Goal: Task Accomplishment & Management: Manage account settings

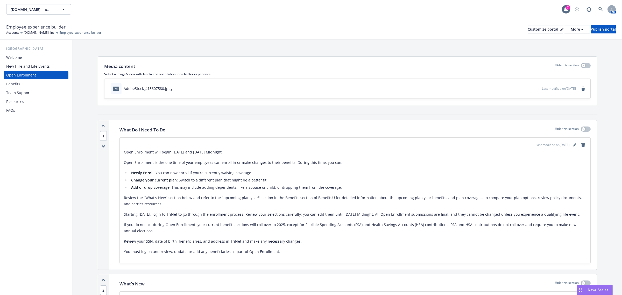
click at [25, 94] on div "Team Support" at bounding box center [18, 93] width 25 height 8
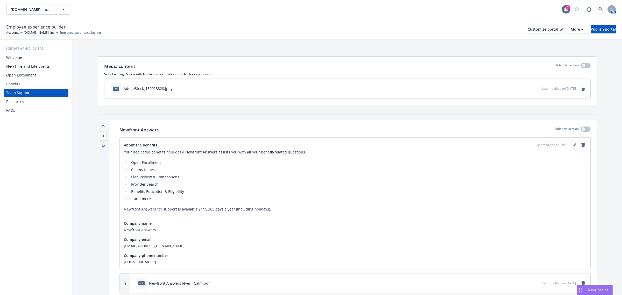
click at [21, 83] on div "Benefits" at bounding box center [36, 84] width 60 height 8
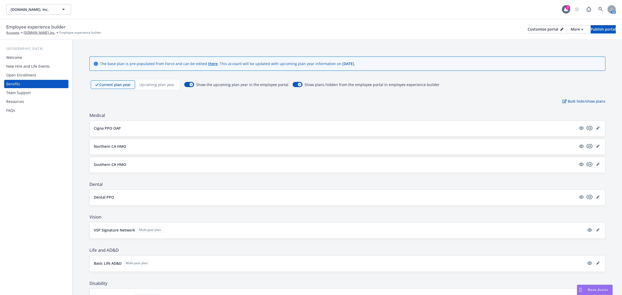
click at [597, 128] on icon "editPencil" at bounding box center [598, 128] width 3 height 3
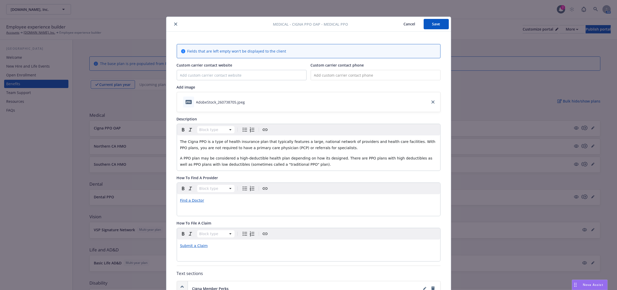
click at [174, 23] on icon "close" at bounding box center [175, 24] width 3 height 3
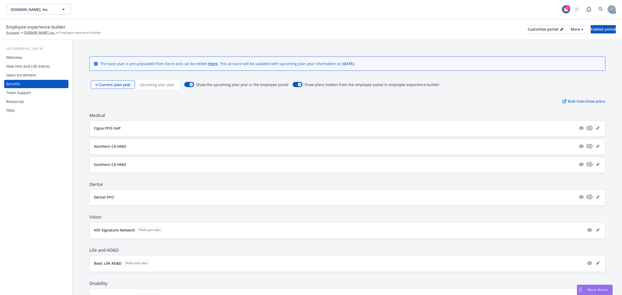
click at [119, 85] on p "Current plan year" at bounding box center [114, 84] width 31 height 5
click at [587, 128] on icon "copyPlus" at bounding box center [590, 128] width 6 height 6
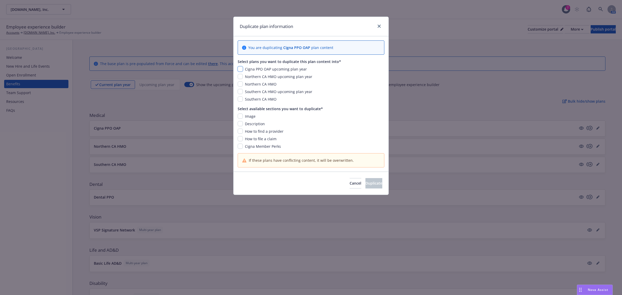
click at [241, 70] on input "checkbox" at bounding box center [240, 68] width 5 height 5
checkbox input "true"
click at [239, 116] on input "checkbox" at bounding box center [240, 116] width 5 height 5
click at [239, 117] on input "checkbox" at bounding box center [240, 116] width 5 height 5
checkbox input "false"
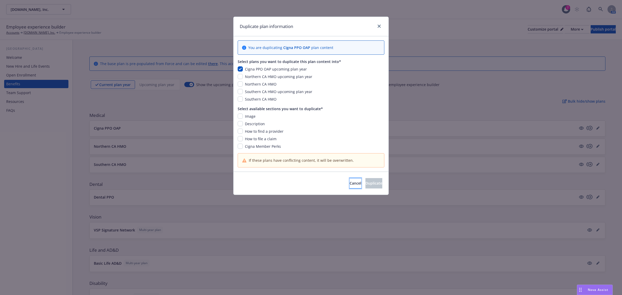
click at [350, 183] on button "Cancel" at bounding box center [356, 183] width 12 height 10
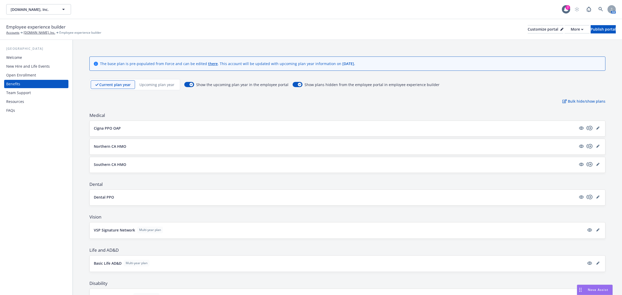
click at [168, 88] on div "Upcoming plan year" at bounding box center [157, 84] width 44 height 9
click at [595, 126] on link "editPencil" at bounding box center [598, 128] width 6 height 6
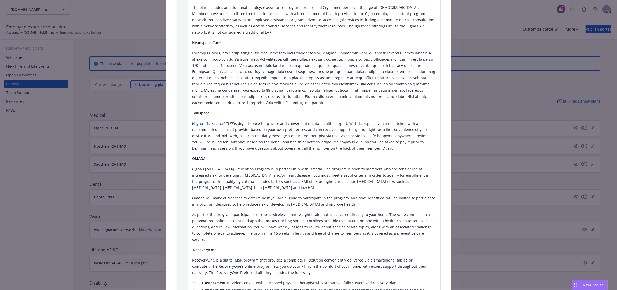
scroll to position [534, 0]
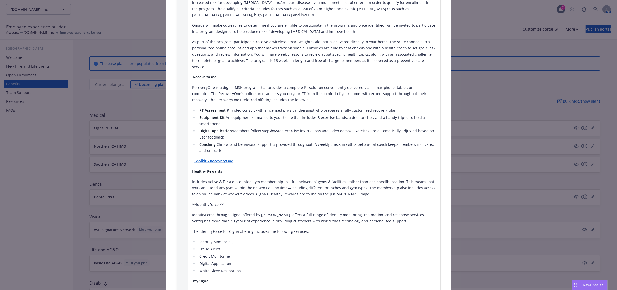
click at [222, 159] on strong "Toolkit - RecoveryOne" at bounding box center [213, 161] width 39 height 5
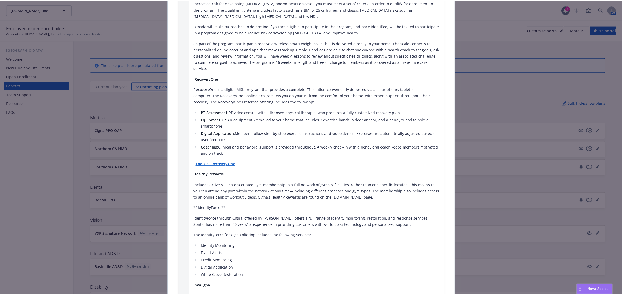
scroll to position [707, 0]
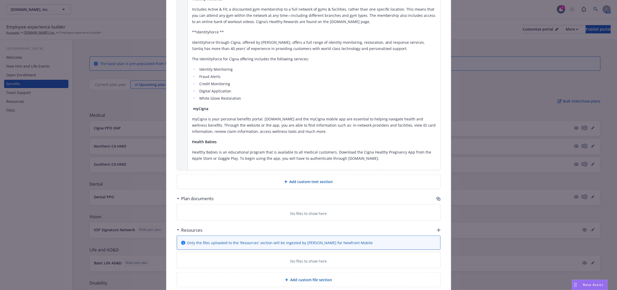
click at [437, 225] on div "Resources" at bounding box center [309, 230] width 264 height 11
click at [436, 225] on div "Resources" at bounding box center [309, 230] width 264 height 11
click at [437, 229] on icon "button" at bounding box center [439, 231] width 4 height 4
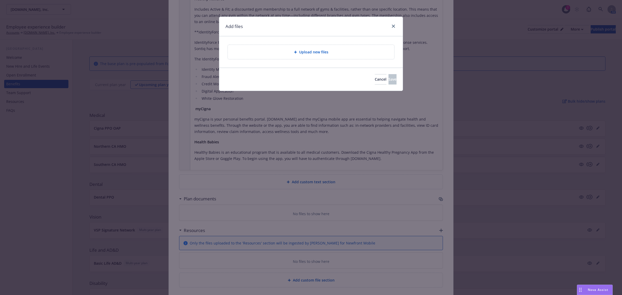
click at [329, 53] on div "Upload new files" at bounding box center [311, 52] width 158 height 6
click at [375, 79] on span "Cancel" at bounding box center [381, 79] width 12 height 5
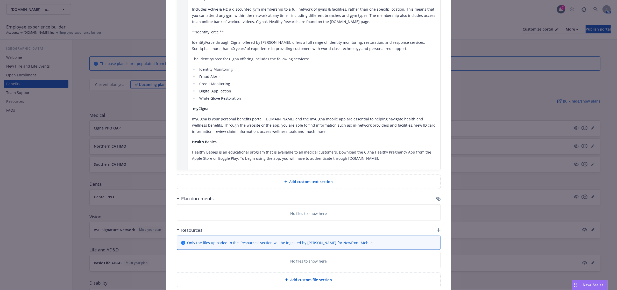
click at [437, 229] on icon "button" at bounding box center [439, 231] width 4 height 4
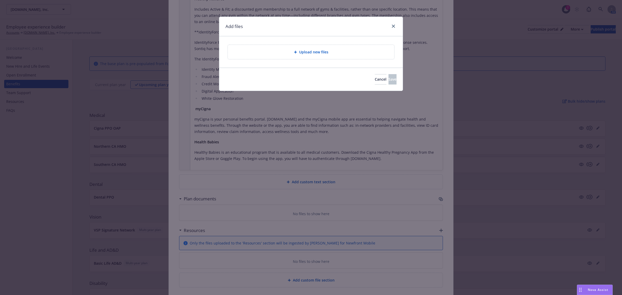
click at [283, 52] on div "Upload new files" at bounding box center [311, 52] width 158 height 6
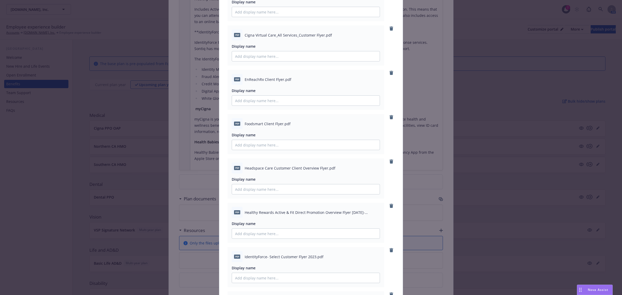
scroll to position [173, 0]
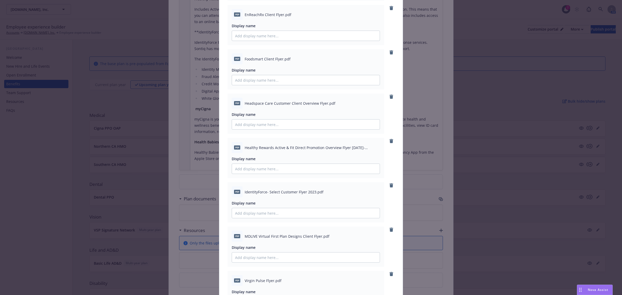
click at [302, 192] on span "IdentityForce- Select Customer Flyer 2023.pdf" at bounding box center [284, 191] width 79 height 5
drag, startPoint x: 302, startPoint y: 192, endPoint x: 210, endPoint y: 196, distance: 92.4
click at [210, 196] on div "Add files pdf Behavioral Health Emotional Well-Being Customer Flyer.pdf Display…" at bounding box center [311, 147] width 622 height 295
click at [252, 201] on span "Display name" at bounding box center [244, 203] width 24 height 5
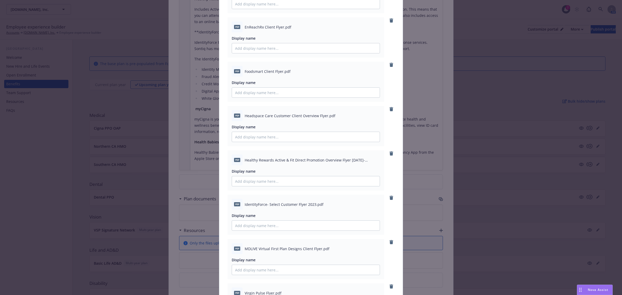
scroll to position [173, 0]
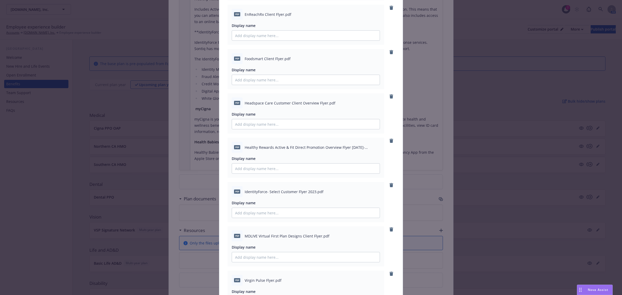
click at [303, 191] on span "IdentityForce- Select Customer Flyer 2023.pdf" at bounding box center [284, 191] width 79 height 5
drag, startPoint x: 303, startPoint y: 191, endPoint x: 243, endPoint y: 190, distance: 60.7
click at [245, 190] on span "IdentityForce- Select Customer Flyer 2023.pdf" at bounding box center [284, 191] width 79 height 5
copy span "IdentityForce- Select Customer Flyer"
click at [252, 211] on input "Display name" at bounding box center [306, 213] width 148 height 10
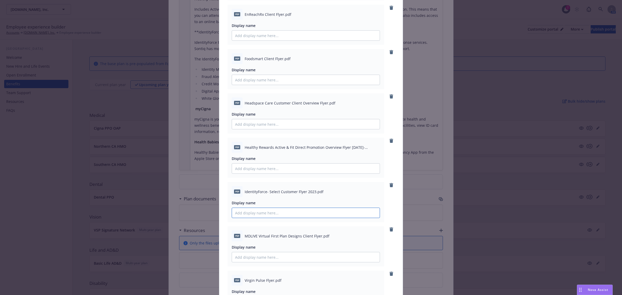
paste input "IdentityForce- Select Customer Flyer"
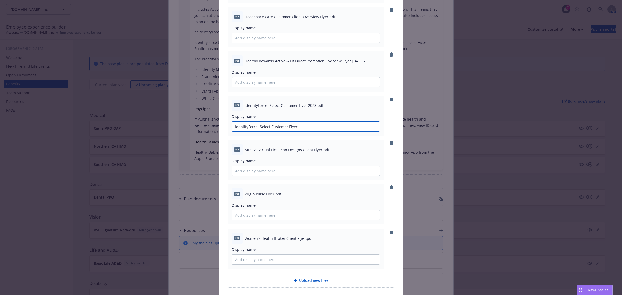
scroll to position [300, 0]
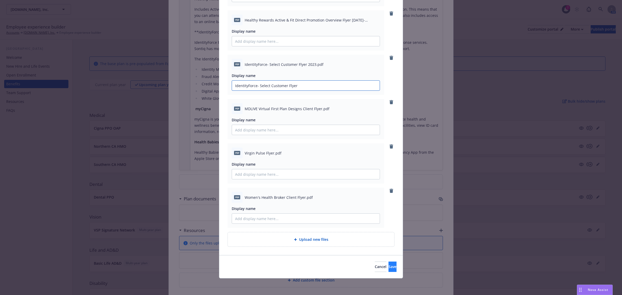
type input "IdentityForce- Select Customer Flyer"
click at [389, 265] on button "Save" at bounding box center [393, 267] width 8 height 10
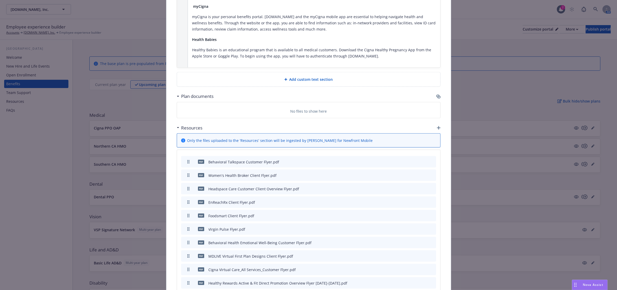
scroll to position [863, 0]
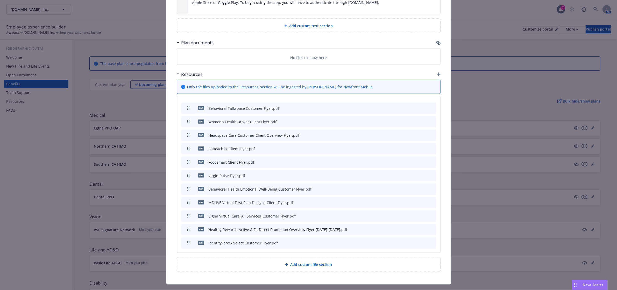
click at [422, 120] on icon "preview file" at bounding box center [423, 122] width 5 height 4
click at [430, 120] on icon "archive file" at bounding box center [432, 122] width 4 height 4
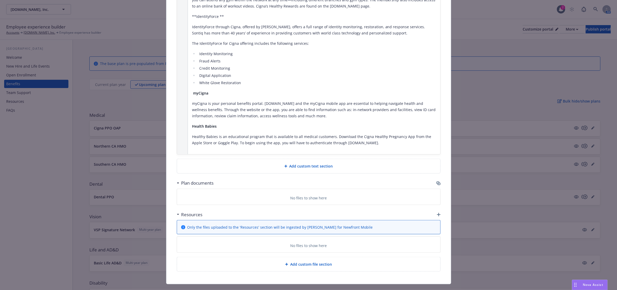
scroll to position [850, 0]
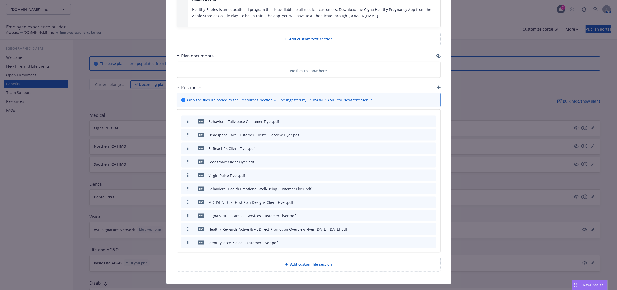
click at [422, 160] on icon "preview file" at bounding box center [423, 162] width 5 height 4
click at [423, 133] on div at bounding box center [420, 135] width 29 height 5
click at [422, 133] on icon "preview file" at bounding box center [423, 135] width 5 height 4
click at [422, 147] on icon "preview file" at bounding box center [423, 149] width 5 height 4
click at [430, 146] on icon "archive file" at bounding box center [432, 148] width 4 height 4
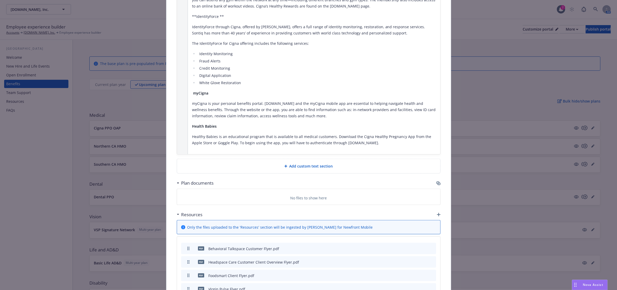
scroll to position [836, 0]
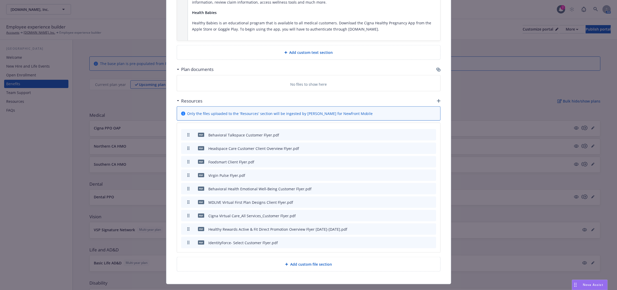
click at [430, 160] on icon "archive file" at bounding box center [432, 162] width 4 height 4
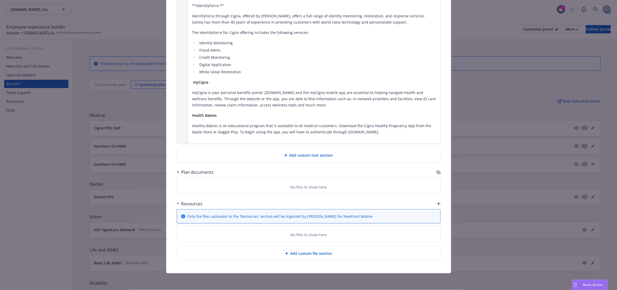
scroll to position [823, 0]
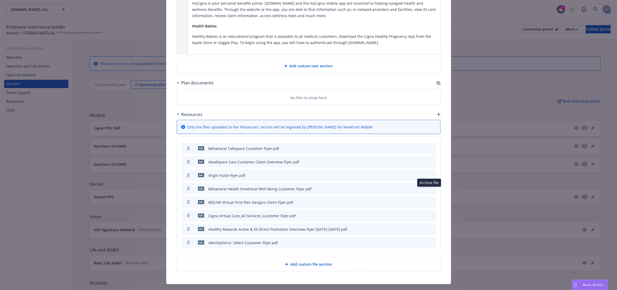
click at [430, 200] on icon "archive file" at bounding box center [432, 202] width 4 height 4
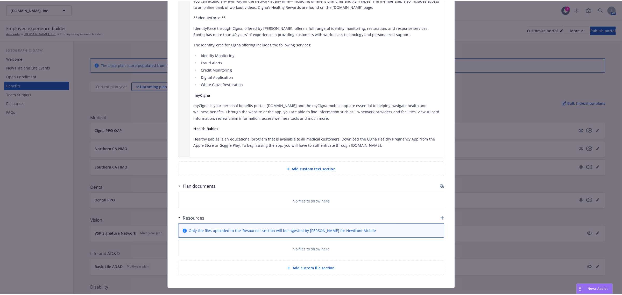
scroll to position [809, 0]
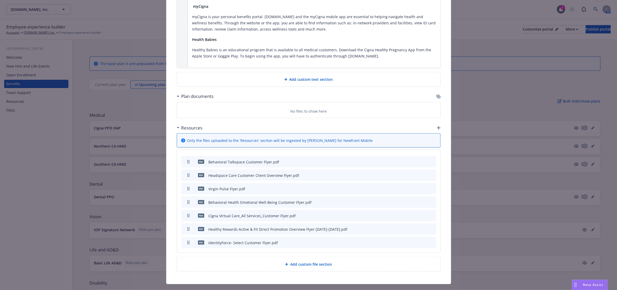
click at [422, 227] on icon "preview file" at bounding box center [423, 229] width 5 height 4
click at [405, 228] on icon "button" at bounding box center [406, 229] width 3 height 3
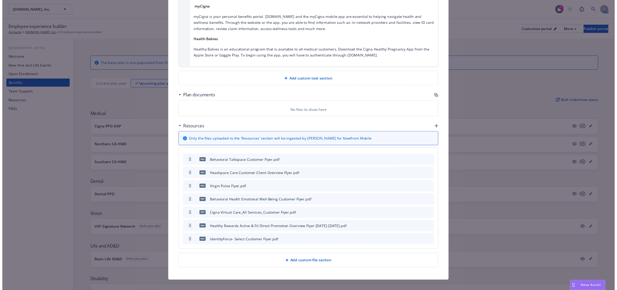
scroll to position [804, 0]
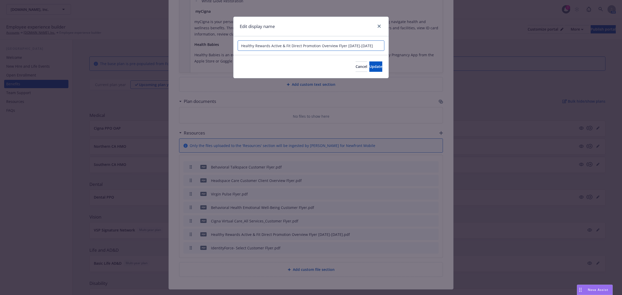
click at [308, 46] on input "Healthy Rewards Active & Fit Direct Promotion Overview Flyer [DATE]-[DATE]" at bounding box center [311, 45] width 147 height 10
drag, startPoint x: 327, startPoint y: 46, endPoint x: 381, endPoint y: 49, distance: 54.0
click at [381, 49] on input "Healthy Rewards Active & Fit Direct Overview Flyer [DATE]-[DATE]" at bounding box center [311, 45] width 147 height 10
type input "Healthy Rewards Active & Fit Direct Overview Flyer"
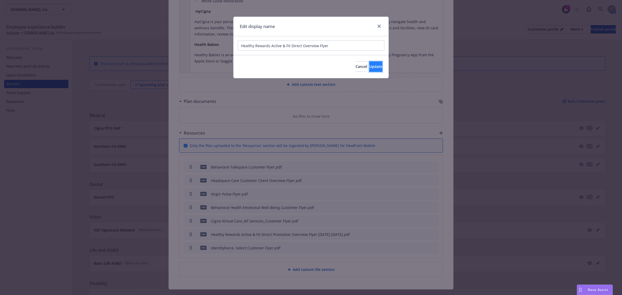
click at [377, 64] on button "Update" at bounding box center [376, 66] width 13 height 10
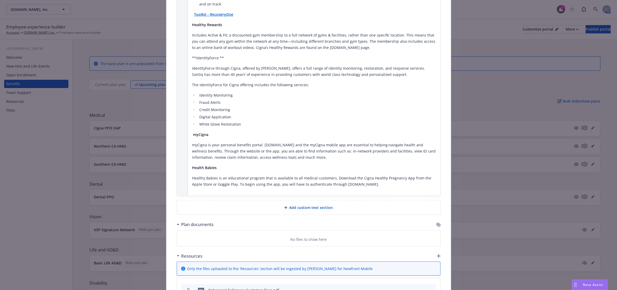
scroll to position [632, 0]
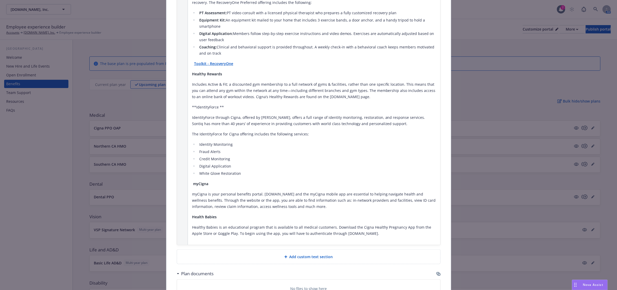
click at [437, 272] on icon "button" at bounding box center [439, 274] width 4 height 4
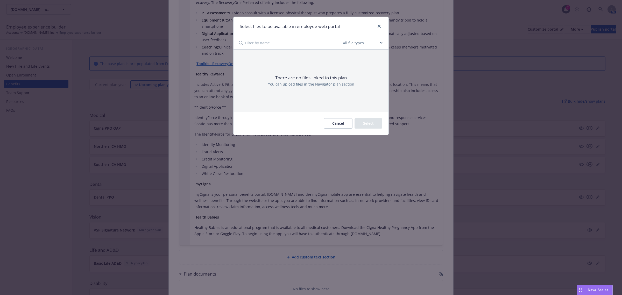
click at [331, 123] on button "Cancel" at bounding box center [338, 123] width 29 height 10
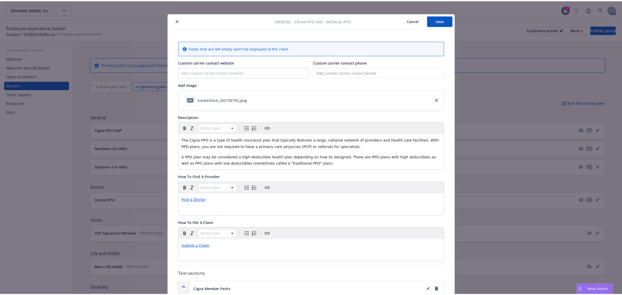
scroll to position [0, 0]
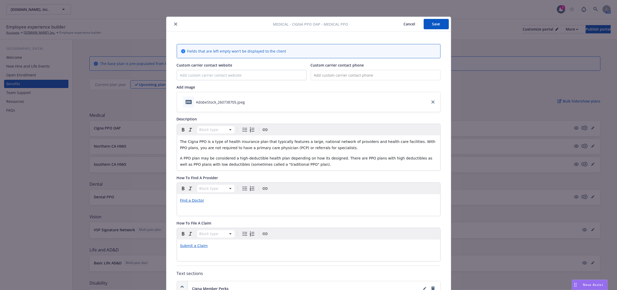
click at [436, 26] on button "Save" at bounding box center [436, 24] width 25 height 10
click at [174, 24] on icon "close" at bounding box center [175, 24] width 3 height 3
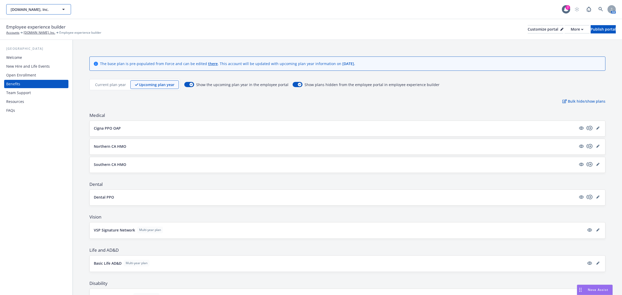
drag, startPoint x: 134, startPoint y: 0, endPoint x: 46, endPoint y: 11, distance: 89.3
click at [46, 11] on span "[DOMAIN_NAME], Inc." at bounding box center [33, 9] width 45 height 5
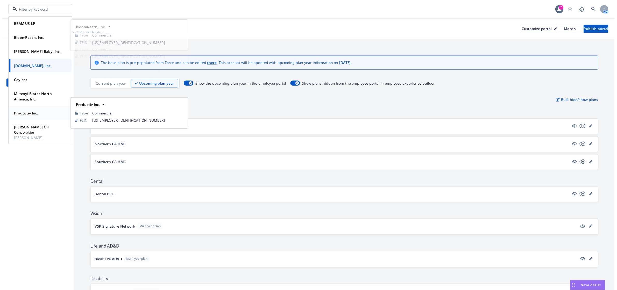
scroll to position [72, 0]
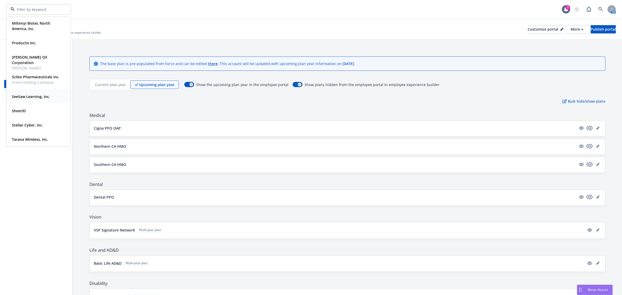
click at [33, 99] on strong "SeeSaw Learning, Inc." at bounding box center [31, 96] width 38 height 5
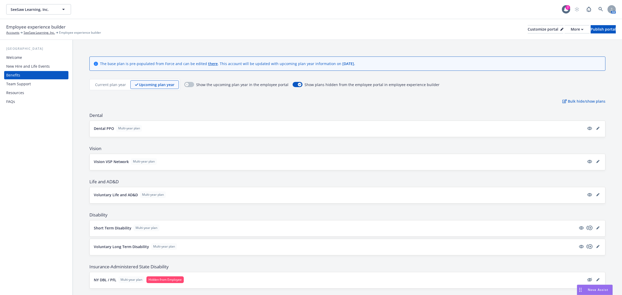
click at [120, 83] on p "Current plan year" at bounding box center [110, 84] width 31 height 5
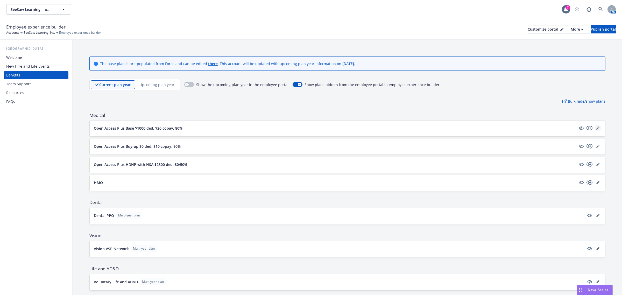
click at [597, 128] on icon "editPencil" at bounding box center [598, 128] width 3 height 3
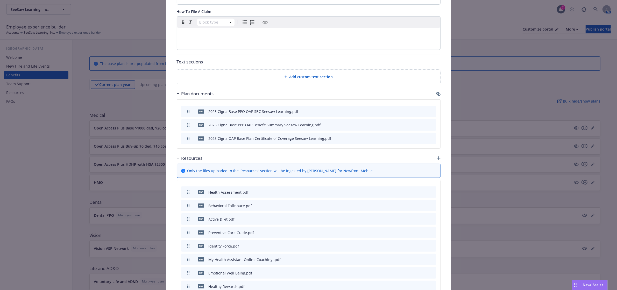
scroll to position [448, 0]
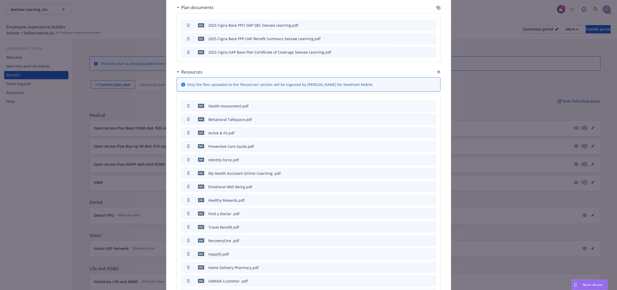
click at [431, 252] on icon "archive file" at bounding box center [432, 254] width 4 height 4
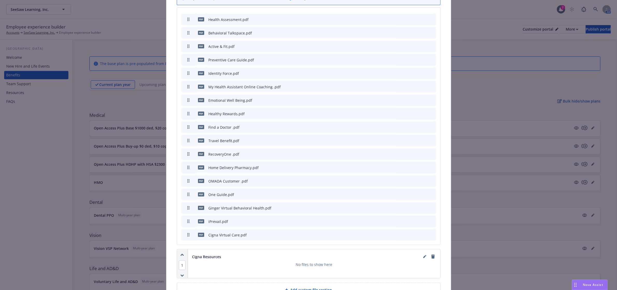
click at [430, 219] on icon "archive file" at bounding box center [432, 221] width 4 height 4
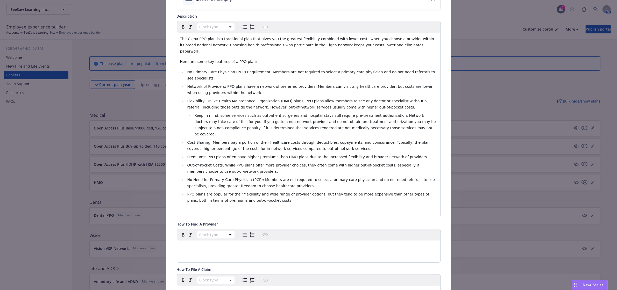
scroll to position [0, 0]
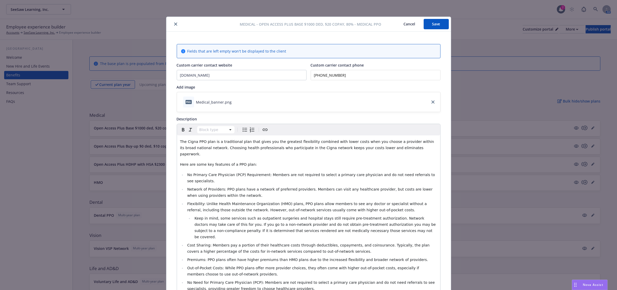
click at [435, 27] on button "Save" at bounding box center [436, 24] width 25 height 10
click at [174, 25] on icon "close" at bounding box center [175, 24] width 3 height 3
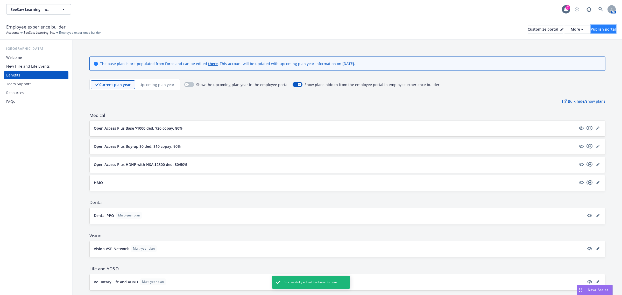
click at [600, 29] on div "Publish portal" at bounding box center [603, 29] width 25 height 8
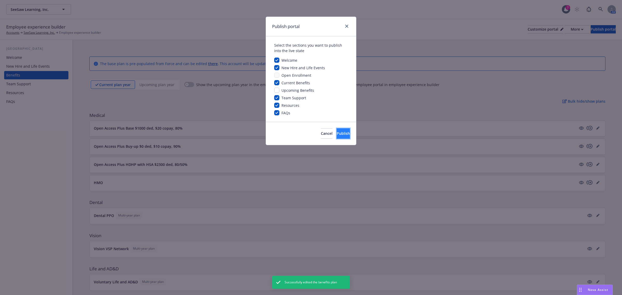
click at [337, 136] on span "Publish" at bounding box center [343, 133] width 13 height 5
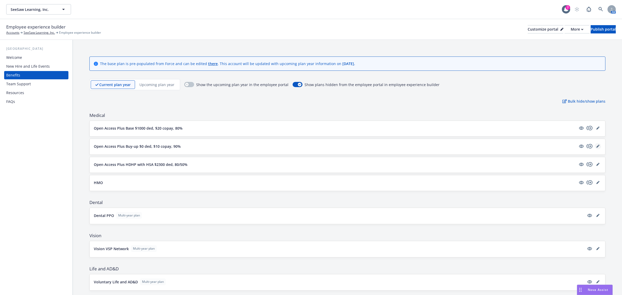
click at [597, 146] on icon "editPencil" at bounding box center [598, 146] width 3 height 3
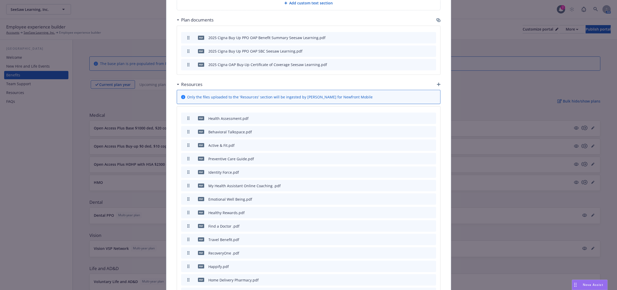
scroll to position [448, 0]
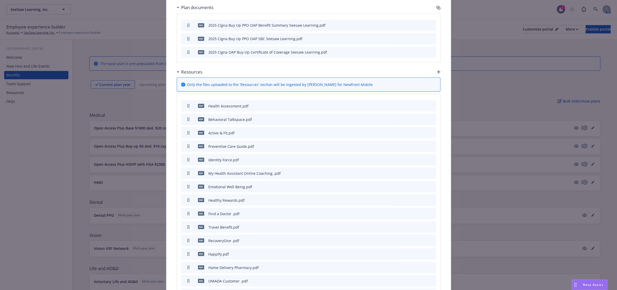
click at [430, 252] on icon "archive file" at bounding box center [432, 254] width 4 height 4
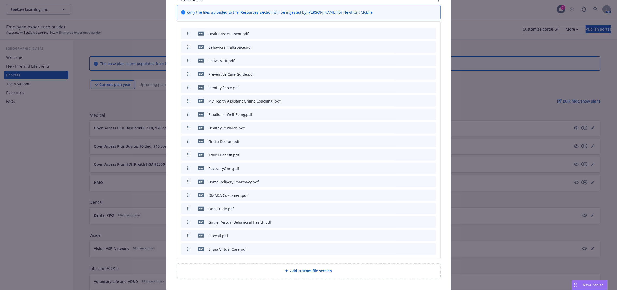
click at [430, 233] on button at bounding box center [432, 235] width 4 height 5
click at [430, 234] on icon "archive file" at bounding box center [432, 236] width 4 height 4
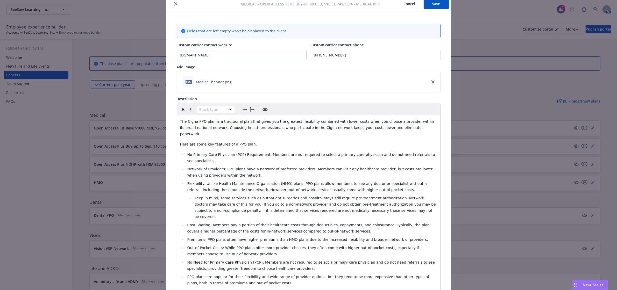
scroll to position [0, 0]
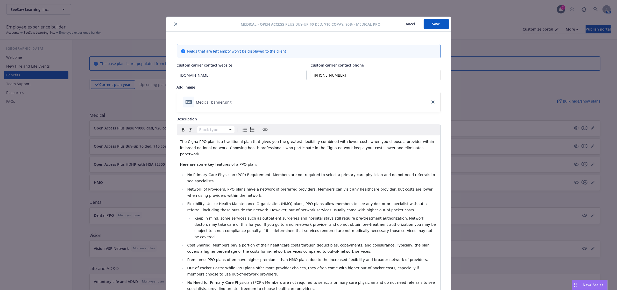
click at [429, 25] on button "Save" at bounding box center [436, 24] width 25 height 10
click at [174, 25] on icon "close" at bounding box center [175, 24] width 3 height 3
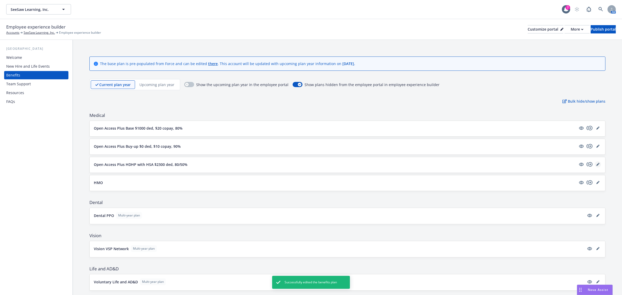
click at [599, 164] on icon "editPencil" at bounding box center [599, 163] width 1 height 1
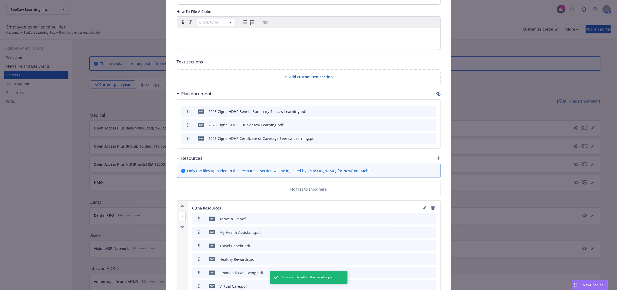
scroll to position [448, 0]
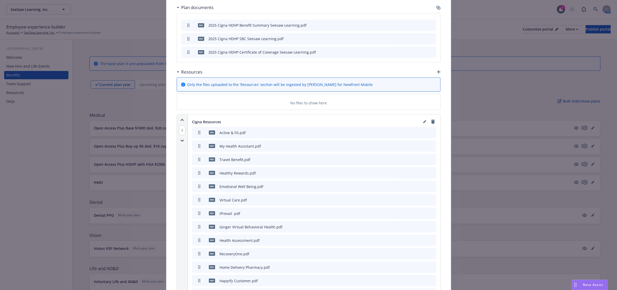
click at [430, 211] on icon "archive file" at bounding box center [432, 213] width 4 height 4
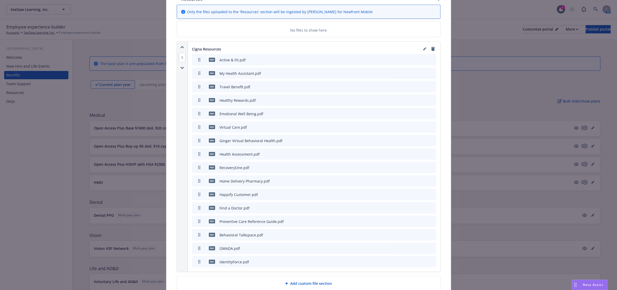
scroll to position [533, 0]
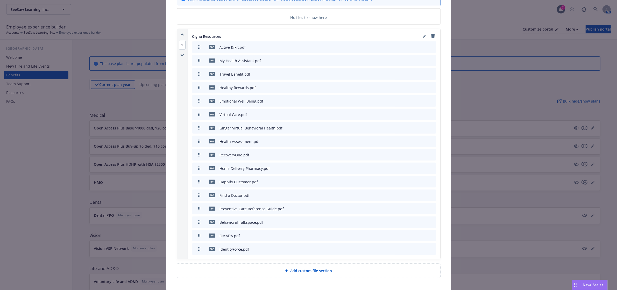
click at [430, 180] on icon "archive file" at bounding box center [432, 182] width 4 height 4
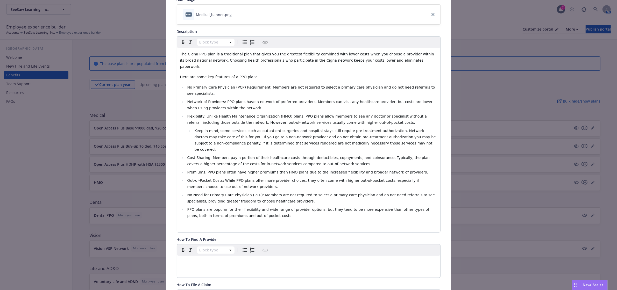
scroll to position [0, 0]
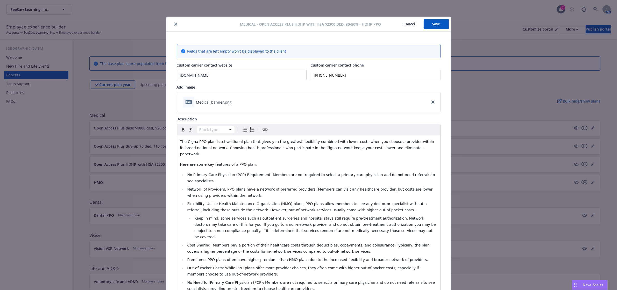
click at [436, 23] on button "Save" at bounding box center [436, 24] width 25 height 10
click at [174, 25] on icon "close" at bounding box center [175, 24] width 3 height 3
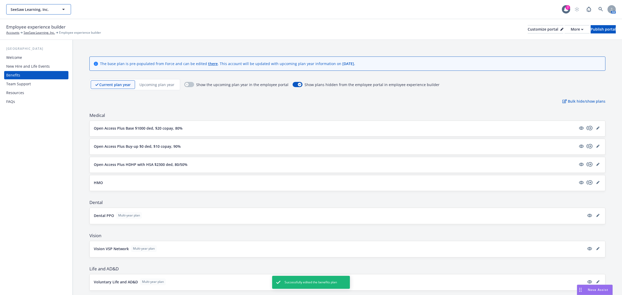
click at [46, 9] on span "SeeSaw Learning, Inc." at bounding box center [33, 9] width 45 height 5
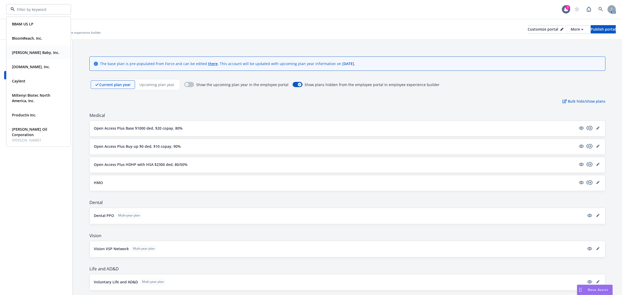
click at [28, 51] on strong "[PERSON_NAME] Baby, Inc." at bounding box center [35, 52] width 47 height 5
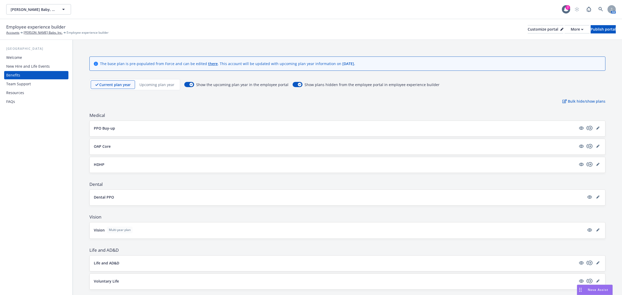
click at [166, 85] on p "Upcoming plan year" at bounding box center [157, 84] width 35 height 5
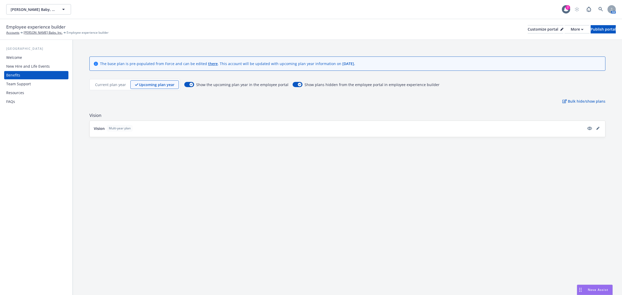
click at [100, 86] on p "Current plan year" at bounding box center [110, 84] width 31 height 5
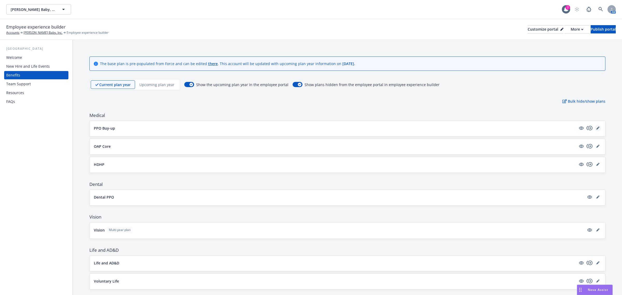
click at [596, 127] on link "editPencil" at bounding box center [598, 128] width 6 height 6
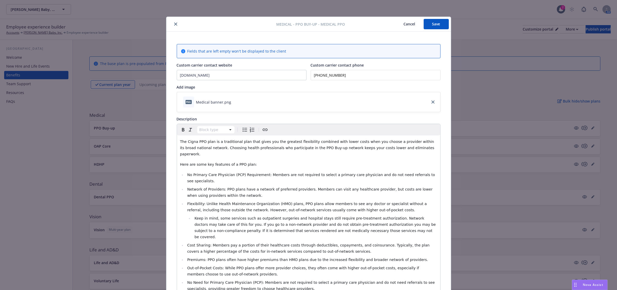
click at [174, 23] on icon "close" at bounding box center [175, 24] width 3 height 3
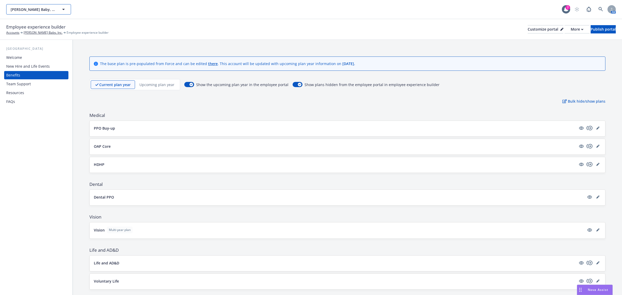
click at [44, 11] on span "[PERSON_NAME] Baby, Inc." at bounding box center [33, 9] width 45 height 5
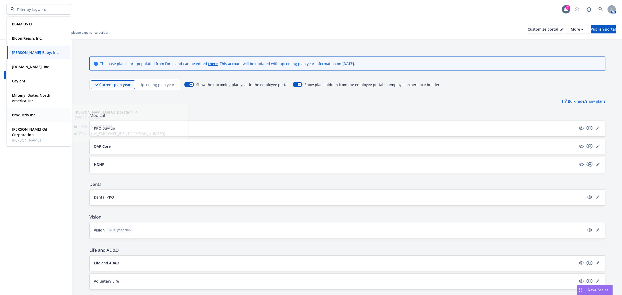
scroll to position [72, 0]
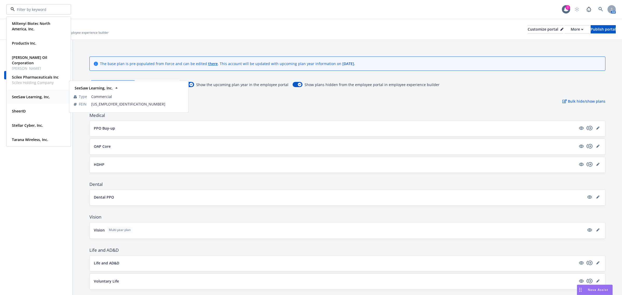
click at [16, 96] on strong "SeeSaw Learning, Inc." at bounding box center [31, 96] width 38 height 5
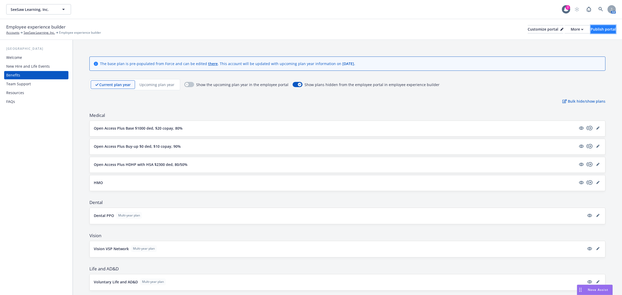
click at [591, 29] on div "Publish portal" at bounding box center [603, 29] width 25 height 8
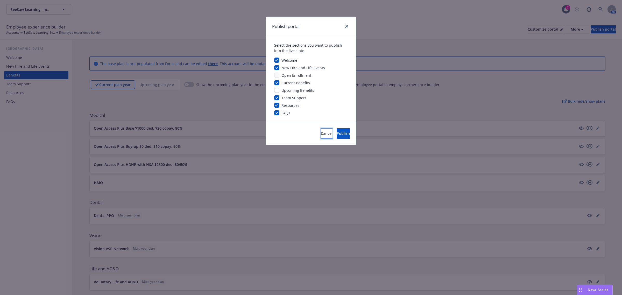
click at [321, 133] on span "Cancel" at bounding box center [327, 133] width 12 height 5
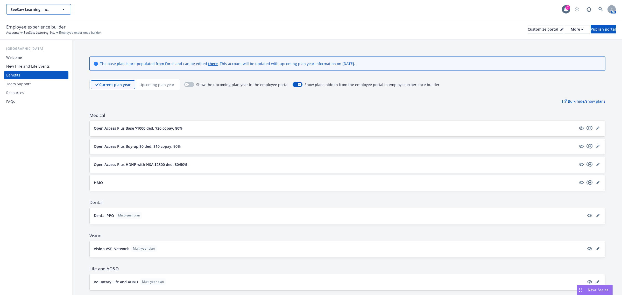
click at [39, 11] on span "SeeSaw Learning, Inc." at bounding box center [33, 9] width 45 height 5
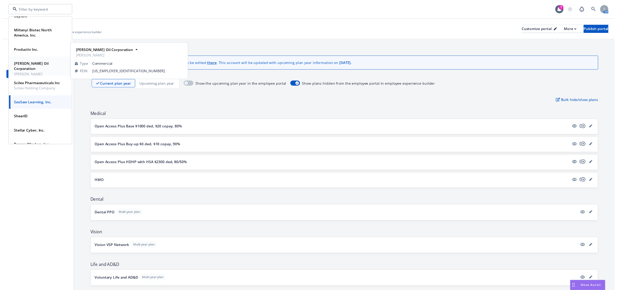
scroll to position [72, 0]
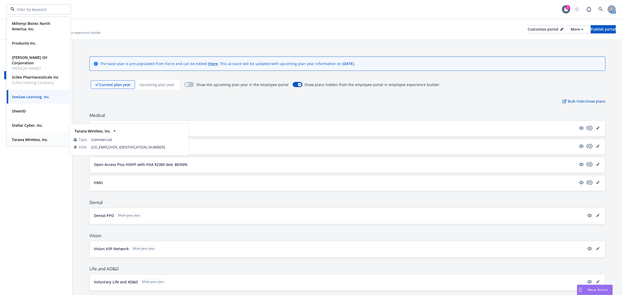
click at [26, 137] on strong "Tarana Wireless, Inc." at bounding box center [30, 139] width 36 height 5
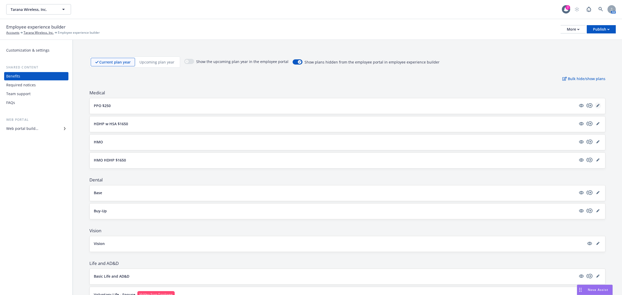
click at [597, 106] on icon "editPencil" at bounding box center [598, 106] width 3 height 3
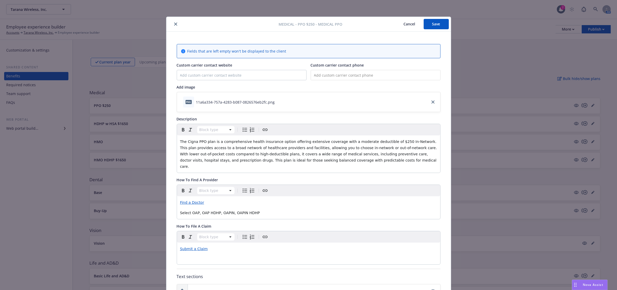
click at [174, 25] on icon "close" at bounding box center [175, 24] width 3 height 3
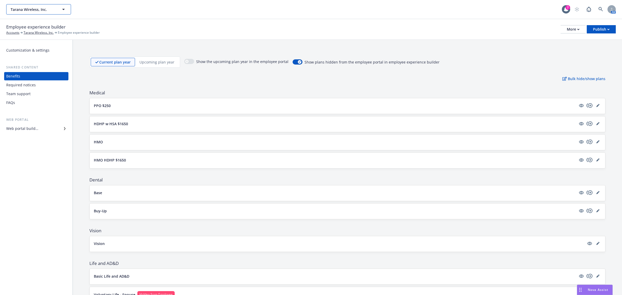
click at [53, 7] on span "Tarana Wireless, Inc." at bounding box center [33, 9] width 45 height 5
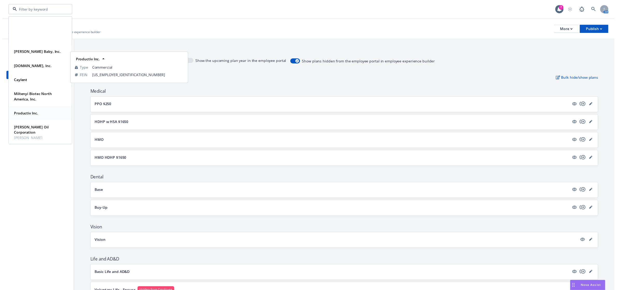
scroll to position [72, 0]
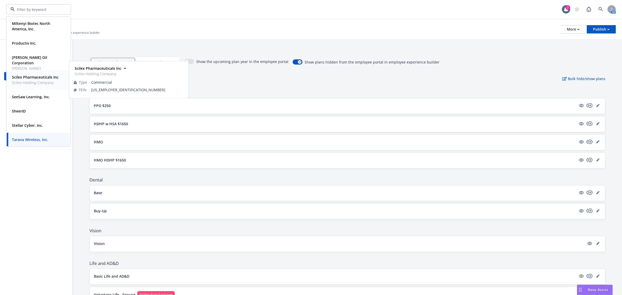
click at [32, 78] on strong "Scilex Pharmaceuticals Inc" at bounding box center [35, 77] width 47 height 5
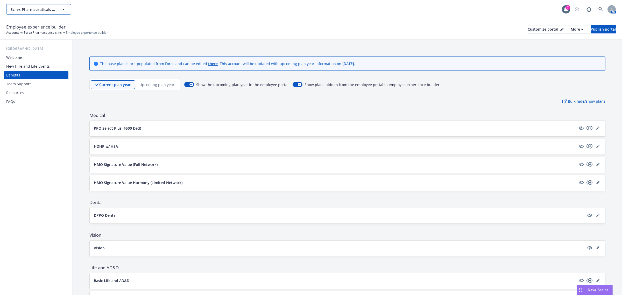
click at [36, 7] on span "Scilex Pharmaceuticals Inc" at bounding box center [33, 9] width 45 height 5
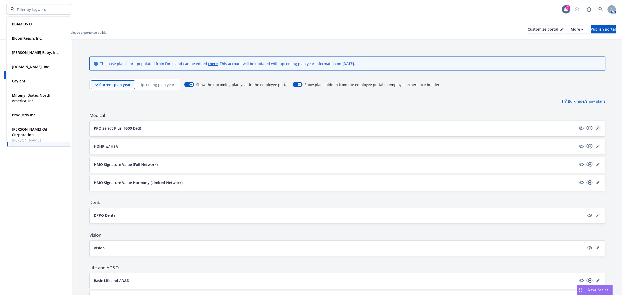
click at [597, 128] on icon "editPencil" at bounding box center [598, 128] width 3 height 3
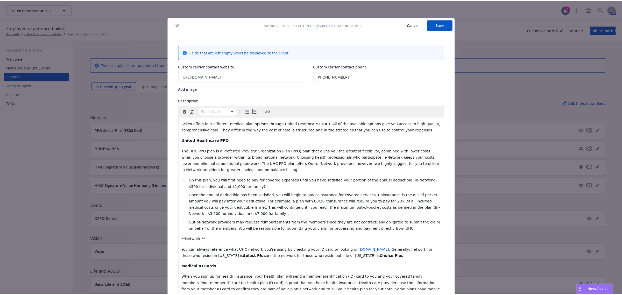
scroll to position [16, 0]
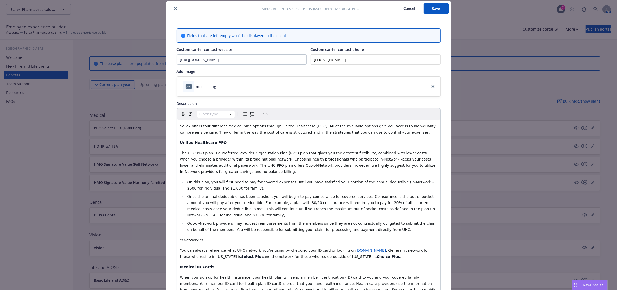
click at [174, 7] on icon "close" at bounding box center [175, 8] width 3 height 3
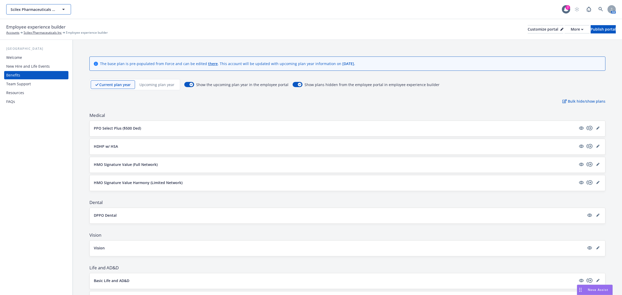
click at [47, 5] on button "Scilex Pharmaceuticals Inc" at bounding box center [38, 9] width 65 height 10
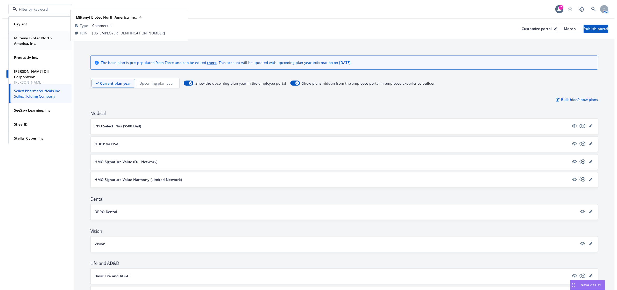
scroll to position [72, 0]
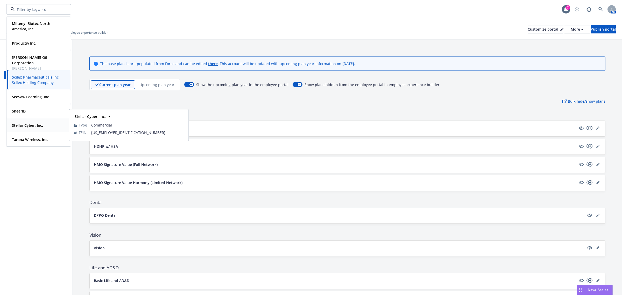
click at [34, 129] on div "Stellar Cyber, Inc." at bounding box center [27, 126] width 34 height 8
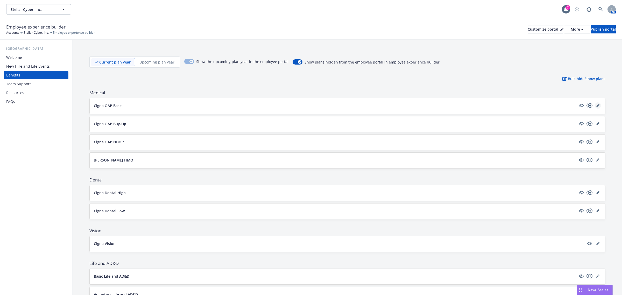
click at [597, 104] on icon "editPencil" at bounding box center [598, 105] width 3 height 3
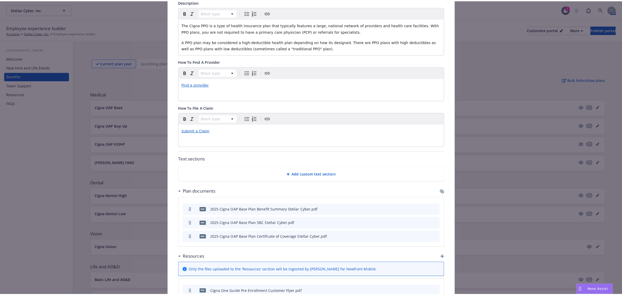
scroll to position [16, 0]
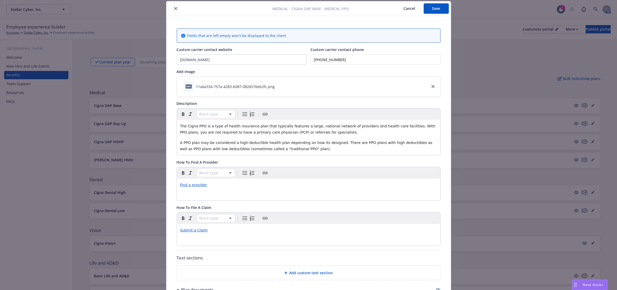
click at [174, 8] on icon "close" at bounding box center [175, 8] width 3 height 3
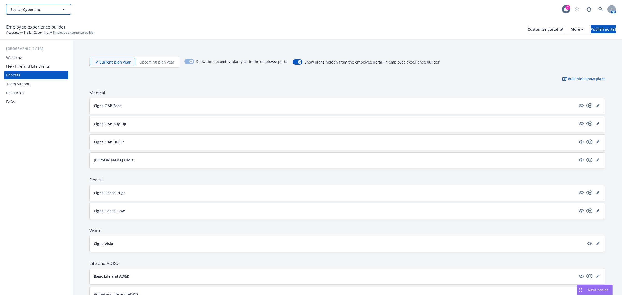
click at [29, 8] on span "Stellar Cyber, Inc." at bounding box center [33, 9] width 45 height 5
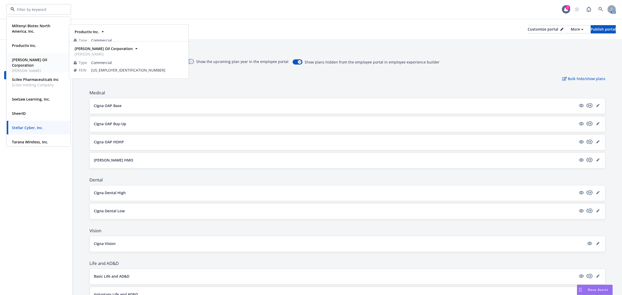
scroll to position [72, 0]
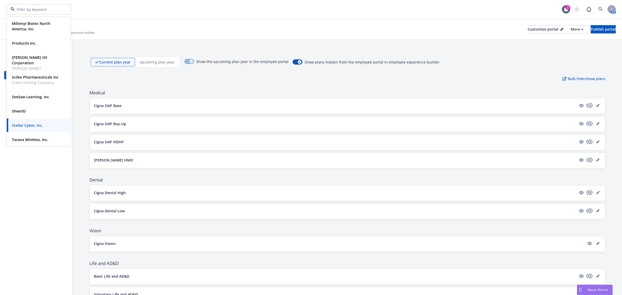
click at [160, 17] on div "Caylent Type Commercial FEIN [US_EMPLOYER_IDENTIFICATION_NUMBER] Miltenyi Biote…" at bounding box center [311, 9] width 622 height 19
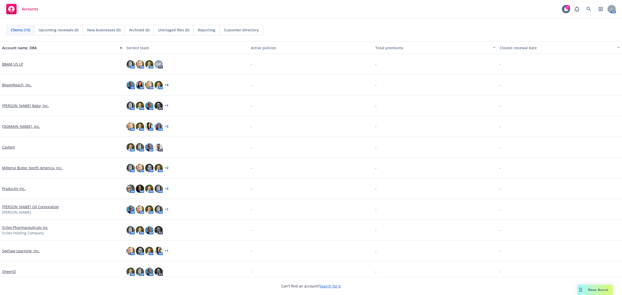
click at [17, 128] on link "[DOMAIN_NAME], Inc." at bounding box center [21, 126] width 38 height 5
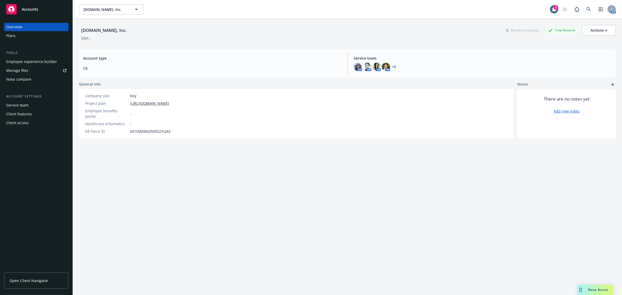
click at [22, 39] on div "Plans" at bounding box center [36, 36] width 60 height 8
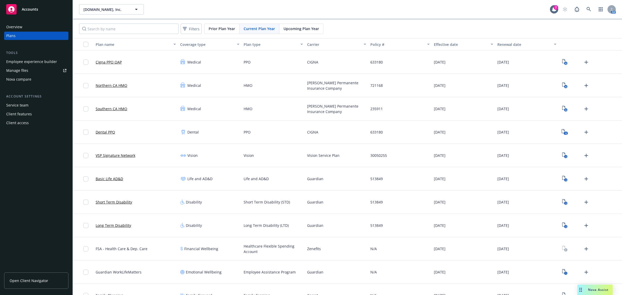
click at [302, 29] on span "Upcoming Plan Year" at bounding box center [302, 28] width 36 height 5
click at [585, 62] on icon "Upload Plan Documents" at bounding box center [587, 62] width 4 height 4
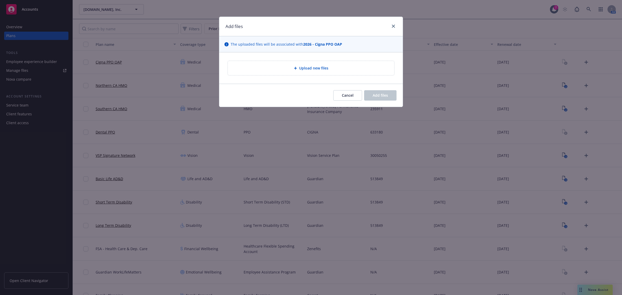
click at [324, 74] on div "Upload new files" at bounding box center [311, 68] width 166 height 14
click at [346, 91] on button "Cancel" at bounding box center [348, 95] width 29 height 10
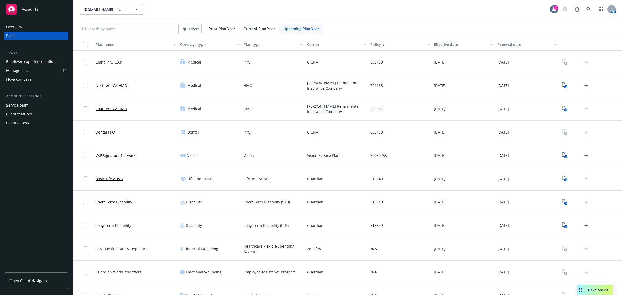
click at [293, 28] on span "Upcoming Plan Year" at bounding box center [302, 28] width 36 height 5
click at [256, 31] on span "Current Plan Year" at bounding box center [259, 28] width 31 height 5
click at [291, 32] on div "Upcoming Plan Year" at bounding box center [302, 29] width 44 height 10
click at [565, 156] on text "3" at bounding box center [565, 156] width 1 height 3
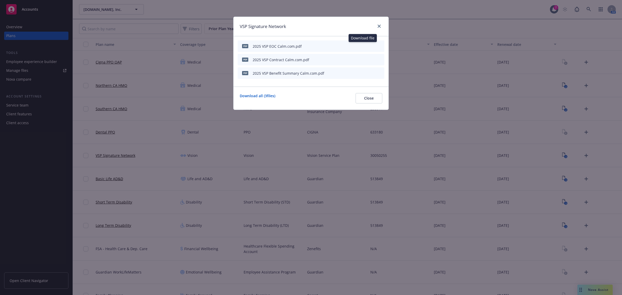
click at [362, 47] on icon "download file" at bounding box center [363, 46] width 4 height 4
click at [364, 60] on icon "download file" at bounding box center [363, 59] width 4 height 4
click at [363, 73] on icon "download file" at bounding box center [363, 73] width 4 height 4
click at [368, 100] on span "Close" at bounding box center [369, 98] width 10 height 5
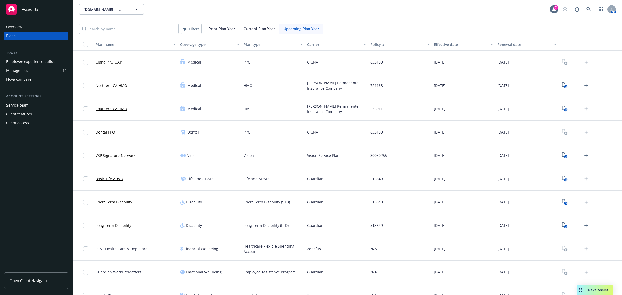
click at [305, 29] on span "Upcoming Plan Year" at bounding box center [302, 28] width 36 height 5
click at [261, 29] on span "Current Plan Year" at bounding box center [259, 28] width 31 height 5
click at [564, 273] on rect "View Plan Documents" at bounding box center [565, 273] width 3 height 3
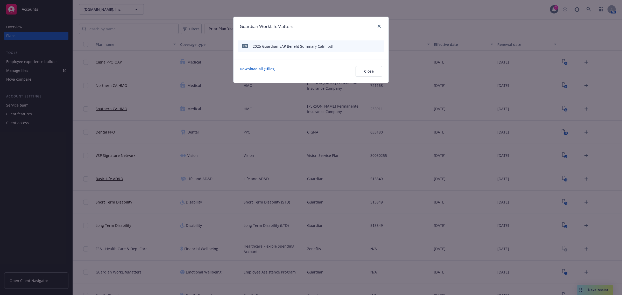
click at [361, 46] on icon "download file" at bounding box center [363, 46] width 4 height 4
click at [371, 72] on span "Close" at bounding box center [369, 71] width 10 height 5
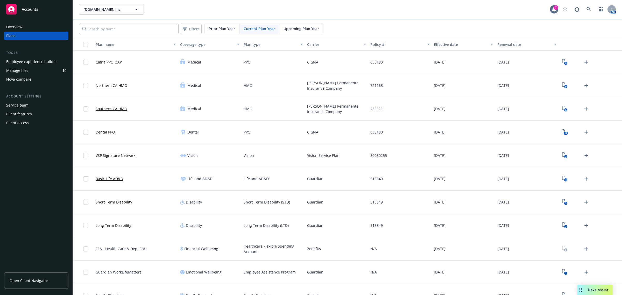
click at [292, 29] on span "Upcoming Plan Year" at bounding box center [302, 28] width 36 height 5
click at [585, 273] on icon "Upload Plan Documents" at bounding box center [587, 272] width 4 height 4
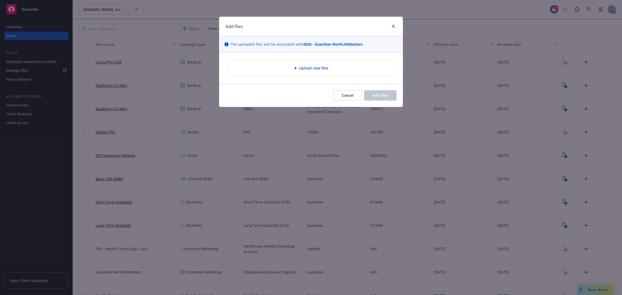
click at [346, 68] on div "Upload new files" at bounding box center [311, 68] width 158 height 6
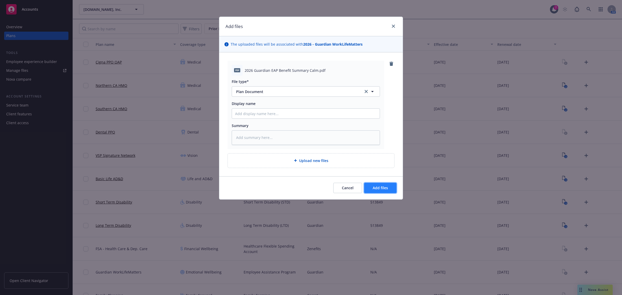
click at [372, 187] on button "Add files" at bounding box center [380, 188] width 32 height 10
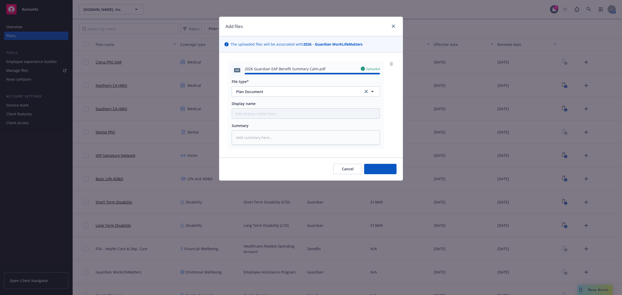
type textarea "x"
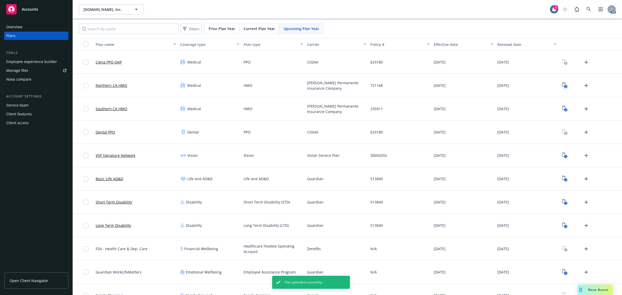
click at [563, 86] on icon "View Plan Documents" at bounding box center [564, 84] width 3 height 4
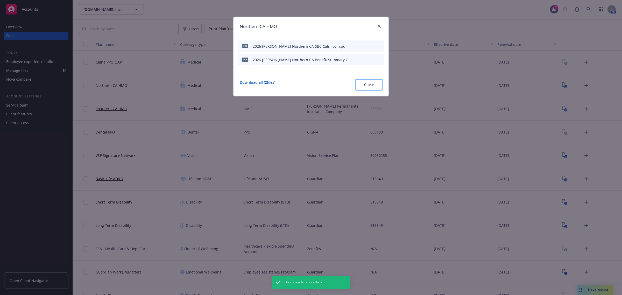
click at [369, 84] on span "Close" at bounding box center [369, 84] width 10 height 5
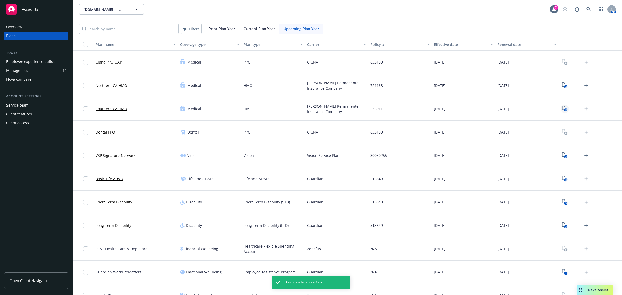
click at [564, 109] on rect "View Plan Documents" at bounding box center [565, 109] width 3 height 3
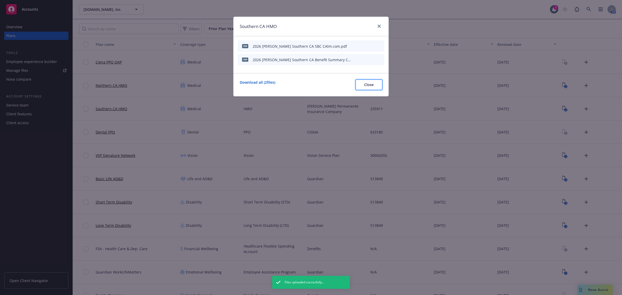
click at [366, 82] on span "Close" at bounding box center [369, 84] width 10 height 5
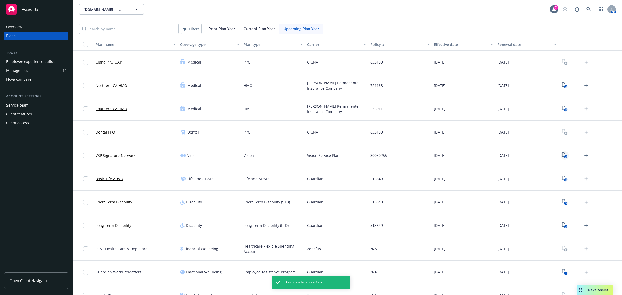
click at [561, 152] on link "3" at bounding box center [565, 155] width 8 height 8
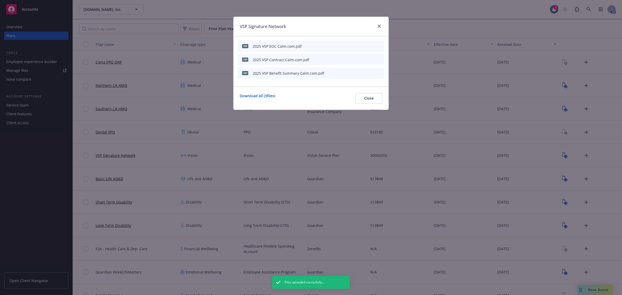
click at [356, 47] on icon "button" at bounding box center [354, 46] width 3 height 3
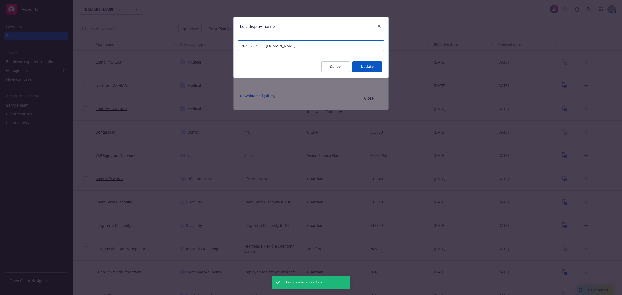
click at [247, 46] on input "2025 VSP EOC Calm.com" at bounding box center [311, 45] width 147 height 10
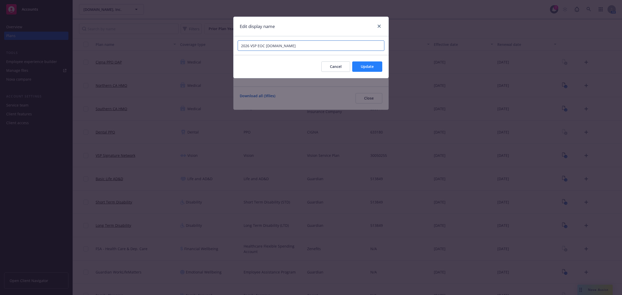
type input "2026 VSP EOC Calm.com"
click at [373, 66] on span "Update" at bounding box center [367, 66] width 13 height 5
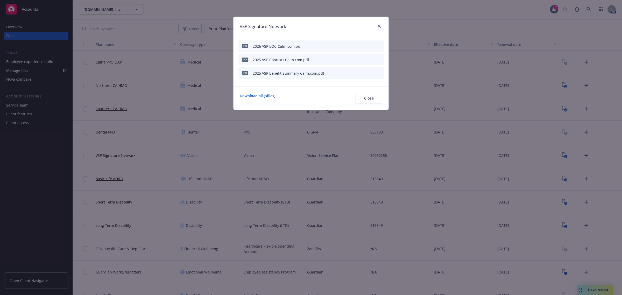
click at [354, 60] on icon "button" at bounding box center [354, 60] width 3 height 3
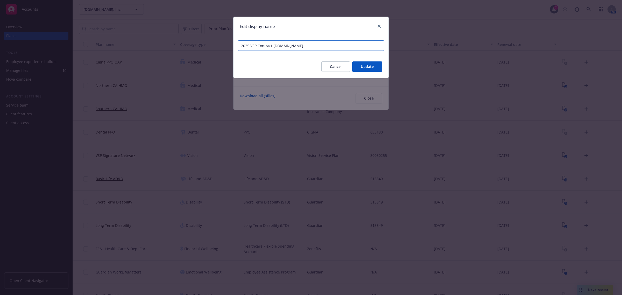
click at [247, 45] on input "2025 VSP Contract Calm.com" at bounding box center [311, 45] width 147 height 10
type input "2026 VSP Contract Calm.com"
click at [360, 66] on button "Update" at bounding box center [367, 66] width 30 height 10
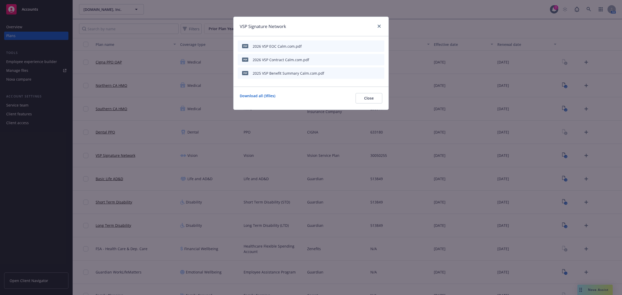
click at [259, 73] on div "2025 VSP Benefit Summary Calm.com.pdf" at bounding box center [289, 73] width 72 height 5
click at [355, 73] on icon "button" at bounding box center [354, 73] width 3 height 3
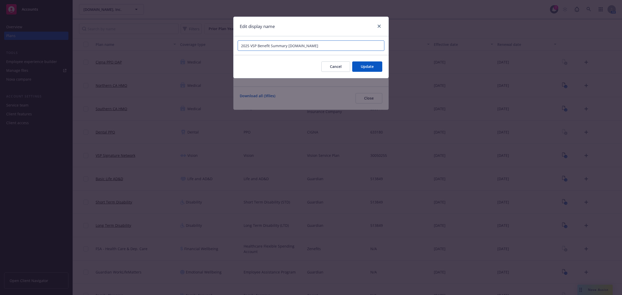
click at [247, 46] on input "2025 VSP Benefit Summary Calm.com" at bounding box center [311, 45] width 147 height 10
type input "2026 VSP Benefit Summary Calm.com"
click at [371, 67] on span "Update" at bounding box center [367, 66] width 13 height 5
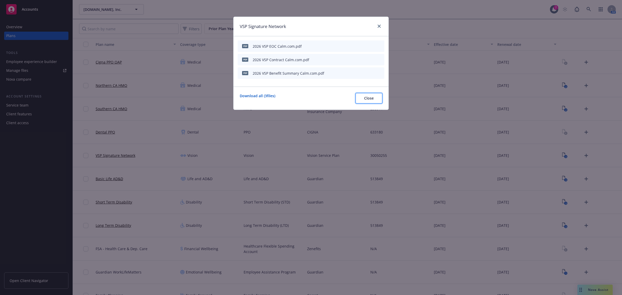
click at [369, 96] on span "Close" at bounding box center [369, 98] width 10 height 5
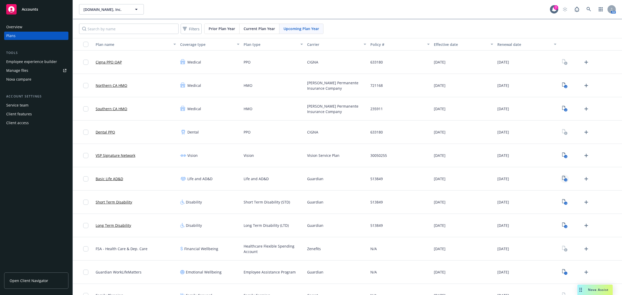
click at [565, 179] on text "3" at bounding box center [565, 179] width 1 height 3
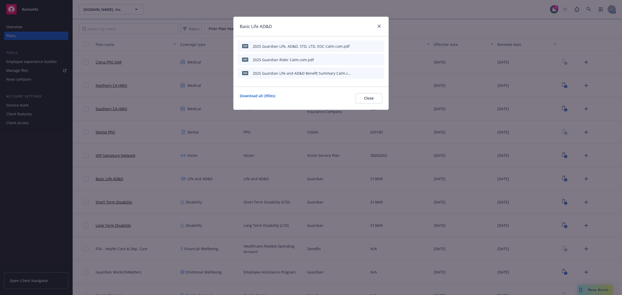
click at [356, 45] on icon "button" at bounding box center [354, 46] width 3 height 3
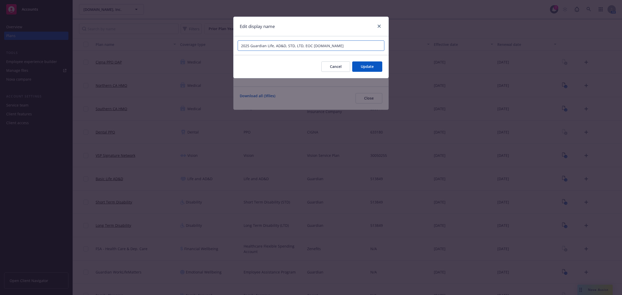
click at [248, 46] on input "2025 Guardian Life, AD&D, STD, LTD, EOC Calm.com" at bounding box center [311, 45] width 147 height 10
type input "2026 Guardian Life, AD&D, STD, LTD, EOC Calm.com"
click at [367, 65] on span "Update" at bounding box center [367, 66] width 13 height 5
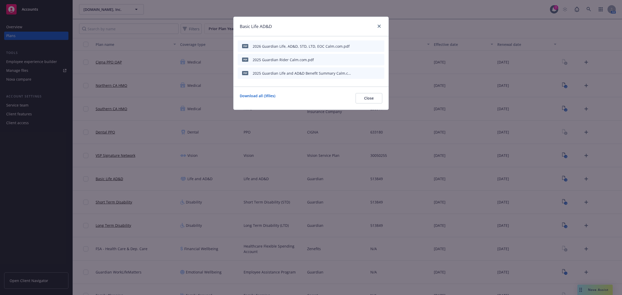
click at [356, 59] on icon "button" at bounding box center [354, 60] width 3 height 3
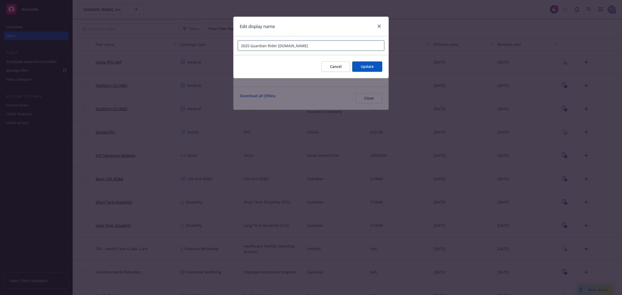
click at [247, 45] on input "2025 Guardian Rider Calm.com" at bounding box center [311, 45] width 147 height 10
type input "2026 Guardian Rider Calm.com"
click at [358, 70] on button "Update" at bounding box center [367, 66] width 30 height 10
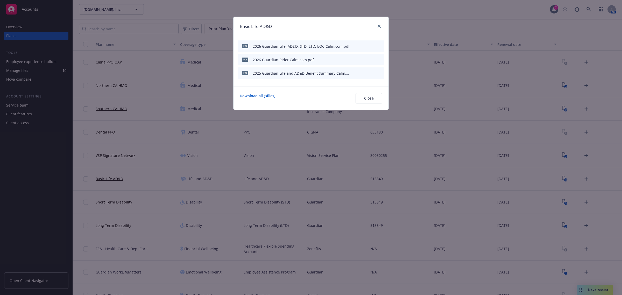
click at [355, 73] on icon "button" at bounding box center [354, 73] width 3 height 3
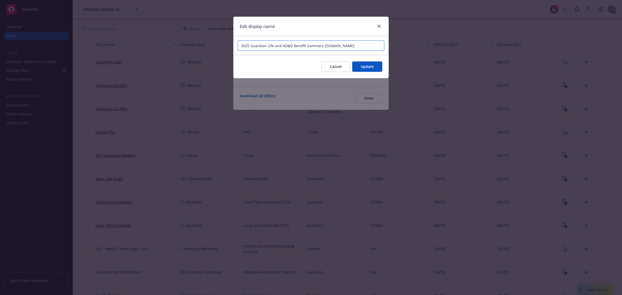
click at [248, 47] on input "2025 Guardian Life and AD&D Benefit Summary Calm.com" at bounding box center [311, 45] width 147 height 10
type input "2026 Guardian Life and AD&D Benefit Summary Calm.com"
click at [361, 64] on button "Update" at bounding box center [367, 66] width 30 height 10
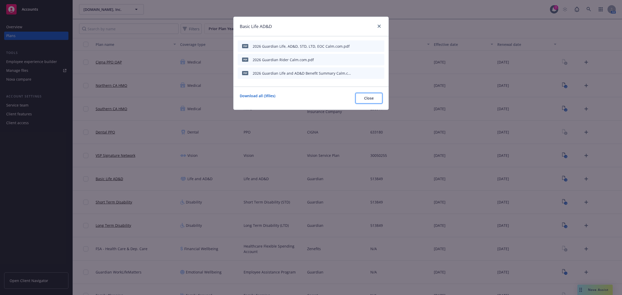
click at [371, 99] on span "Close" at bounding box center [369, 98] width 10 height 5
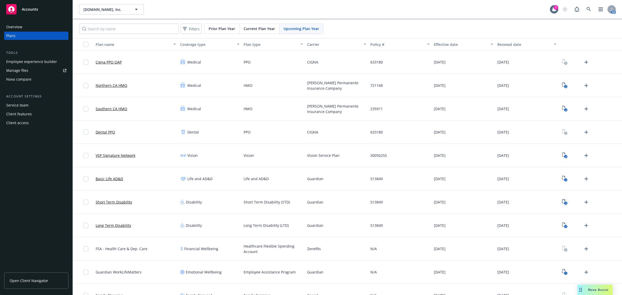
click at [563, 204] on icon "3" at bounding box center [565, 202] width 5 height 6
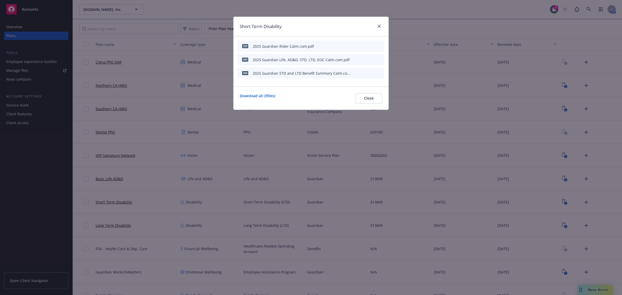
click at [356, 45] on icon "button" at bounding box center [355, 45] width 1 height 1
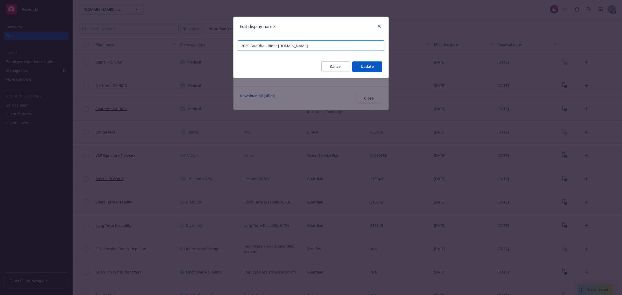
click at [247, 45] on input "2025 Guardian Rider Calm.com" at bounding box center [311, 45] width 147 height 10
type input "2026 Guardian Rider Calm.com"
click at [371, 68] on span "Update" at bounding box center [367, 66] width 13 height 5
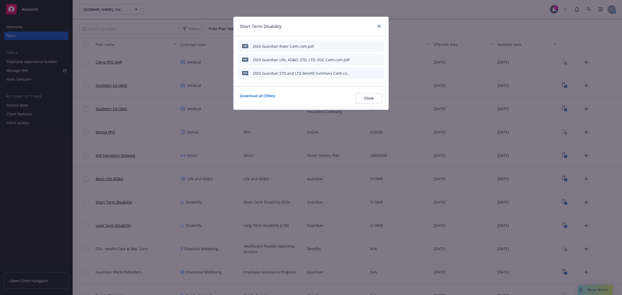
click at [353, 60] on icon "button" at bounding box center [354, 59] width 3 height 3
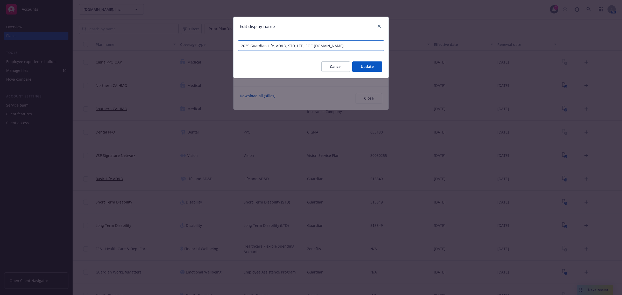
click at [247, 46] on input "2025 Guardian Life, AD&D, STD, LTD, EOC Calm.com" at bounding box center [311, 45] width 147 height 10
type input "2026 Guardian Life, AD&D, STD, LTD, EOC Calm.com"
click at [368, 67] on span "Update" at bounding box center [367, 66] width 13 height 5
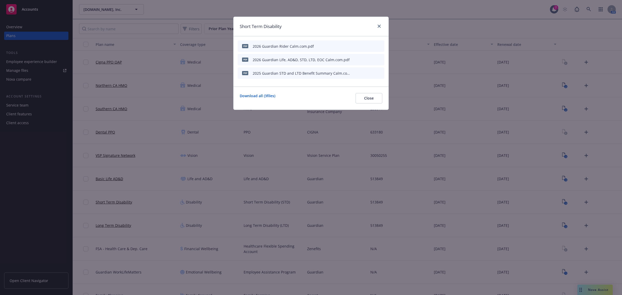
click at [355, 73] on icon "button" at bounding box center [354, 73] width 3 height 3
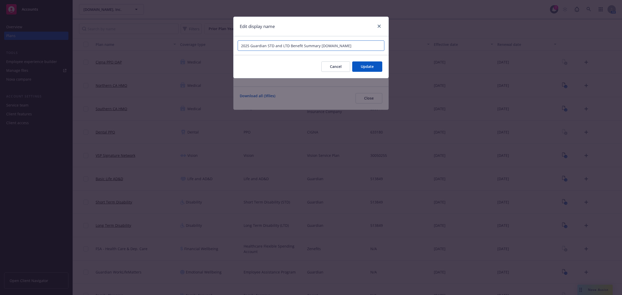
click at [248, 45] on input "2025 Guardian STD and LTD Benefit Summary Calm.com" at bounding box center [311, 45] width 147 height 10
type input "2026 Guardian STD and LTD Benefit Summary Calm.com"
click at [358, 67] on button "Update" at bounding box center [367, 66] width 30 height 10
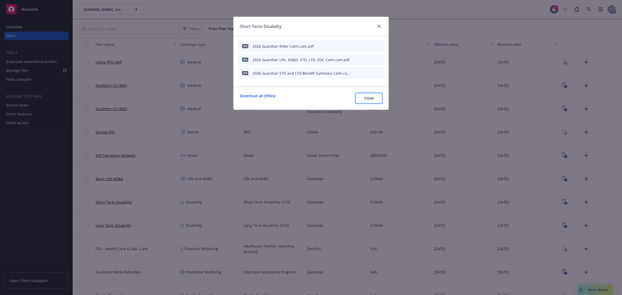
click at [365, 96] on span "Close" at bounding box center [369, 98] width 10 height 5
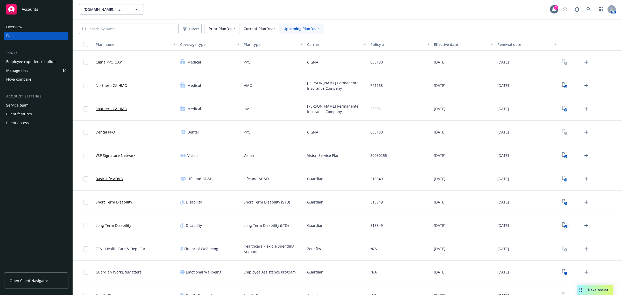
click at [563, 226] on icon "3" at bounding box center [565, 226] width 5 height 6
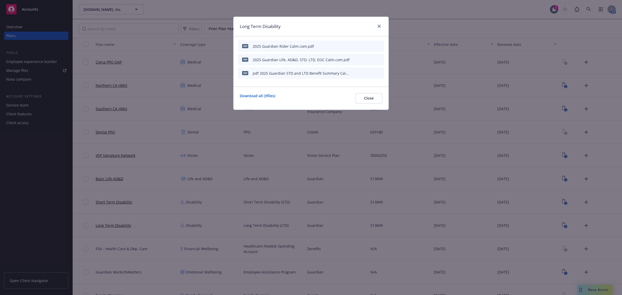
click at [356, 47] on icon "button" at bounding box center [354, 46] width 3 height 3
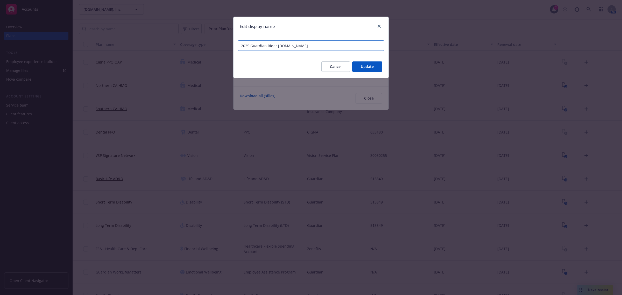
click at [248, 46] on input "2025 Guardian Rider Calm.com" at bounding box center [311, 45] width 147 height 10
type input "2026 Guardian Rider Calm.com"
click at [375, 67] on button "Update" at bounding box center [367, 66] width 30 height 10
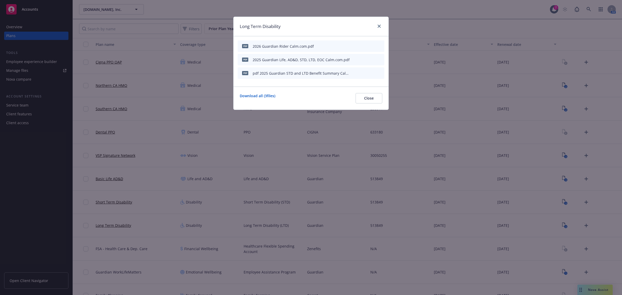
click at [356, 59] on icon "button" at bounding box center [354, 59] width 3 height 3
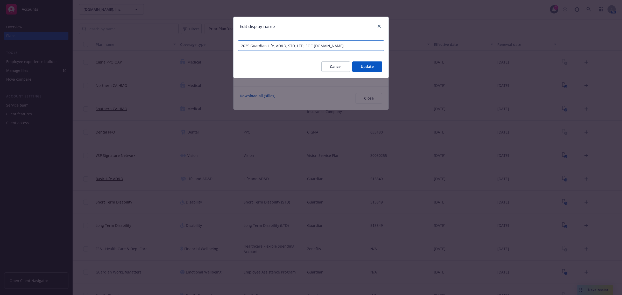
click at [247, 45] on input "2025 Guardian Life, AD&D, STD, LTD, EOC Calm.com" at bounding box center [311, 45] width 147 height 10
type input "2026 Guardian Life, AD&D, STD, LTD, EOC Calm.com"
click at [361, 66] on span "Update" at bounding box center [367, 66] width 13 height 5
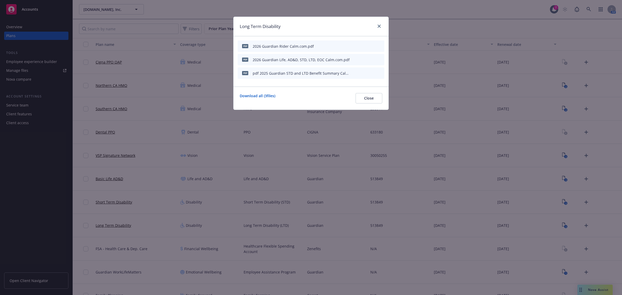
click at [355, 74] on icon "button" at bounding box center [354, 73] width 3 height 3
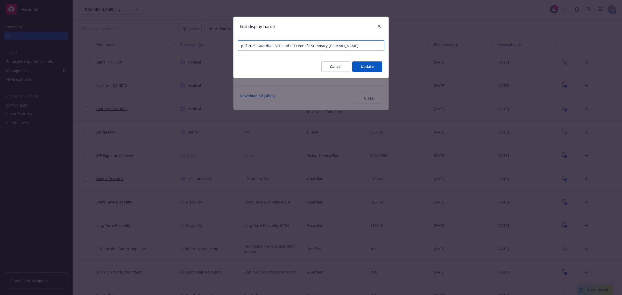
drag, startPoint x: 256, startPoint y: 46, endPoint x: 211, endPoint y: 45, distance: 45.4
click at [211, 45] on div "Edit display name pdf 2025 Guardian STD and LTD Benefit Summary Calm.com Cancel…" at bounding box center [311, 147] width 622 height 295
type input "2026 Guardian STD and LTD Benefit Summary Calm.com"
click at [364, 71] on button "Update" at bounding box center [367, 66] width 30 height 10
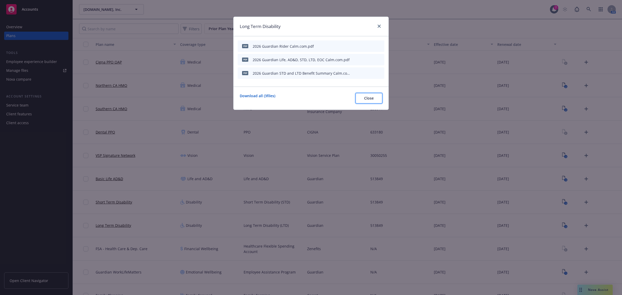
click at [364, 102] on button "Close" at bounding box center [369, 98] width 27 height 10
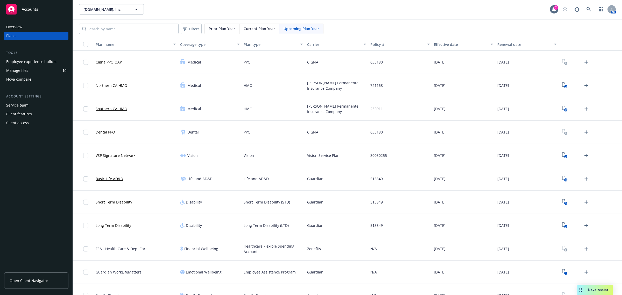
scroll to position [12, 0]
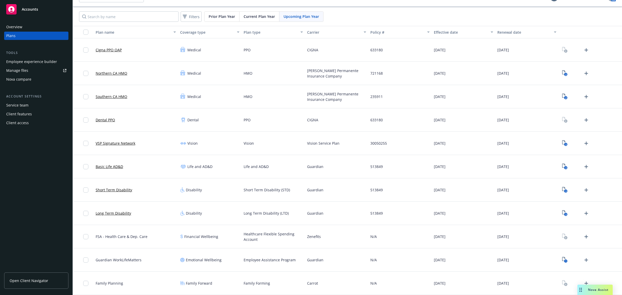
click at [251, 16] on span "Current Plan Year" at bounding box center [259, 16] width 31 height 5
click at [564, 283] on link "1" at bounding box center [565, 283] width 8 height 8
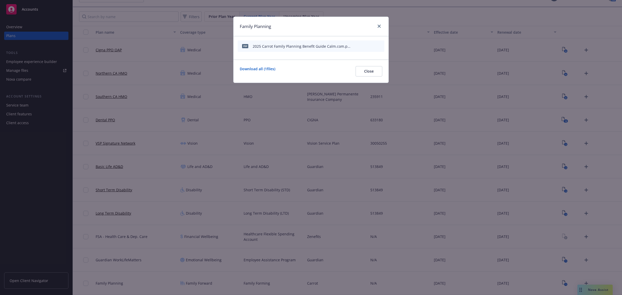
click at [362, 46] on icon "download file" at bounding box center [363, 46] width 4 height 4
click at [365, 74] on button "Close" at bounding box center [369, 71] width 27 height 10
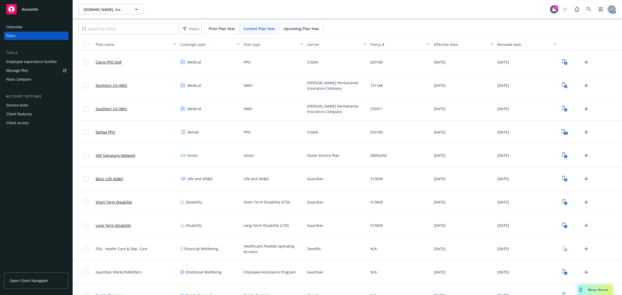
click at [313, 25] on div "Upcoming Plan Year" at bounding box center [302, 29] width 44 height 10
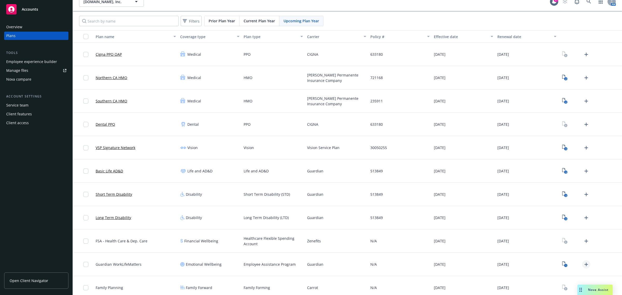
scroll to position [12, 0]
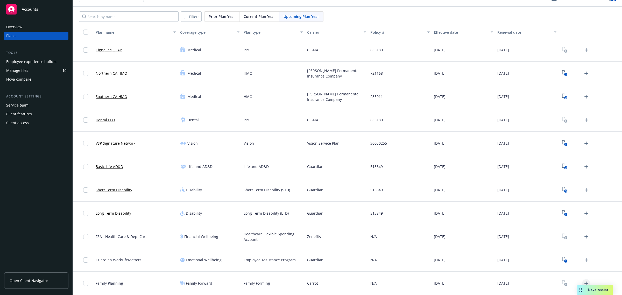
click at [585, 283] on icon "Upload Plan Documents" at bounding box center [587, 284] width 4 height 4
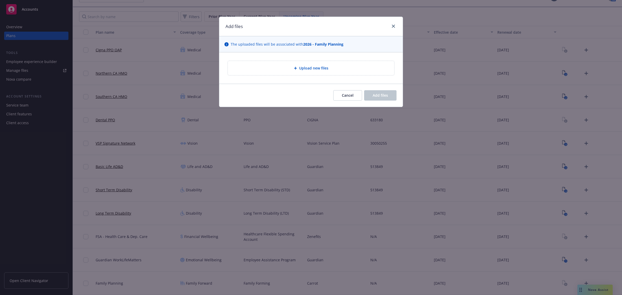
click at [308, 65] on span "Upload new files" at bounding box center [313, 67] width 29 height 5
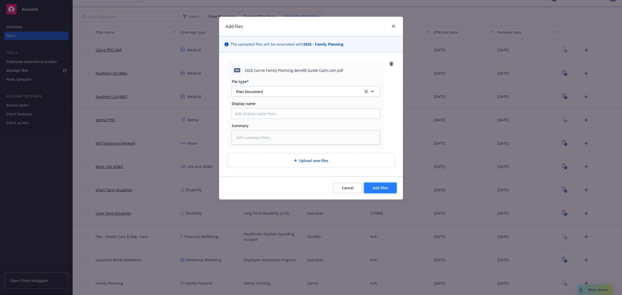
click at [376, 186] on span "Add files" at bounding box center [380, 187] width 15 height 5
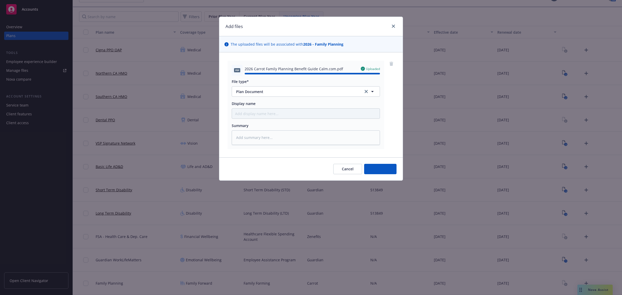
type textarea "x"
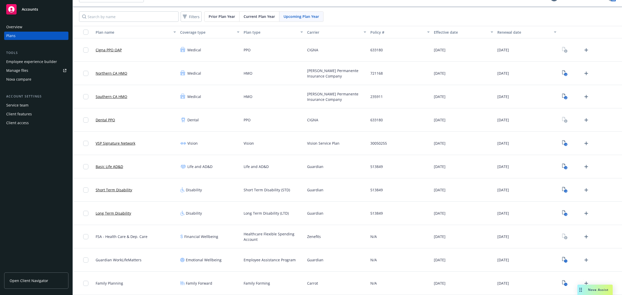
click at [29, 59] on div "Employee experience builder" at bounding box center [31, 62] width 51 height 8
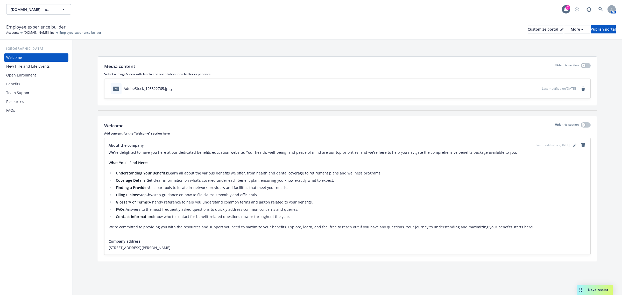
click at [39, 79] on div "Open Enrollment" at bounding box center [36, 75] width 60 height 8
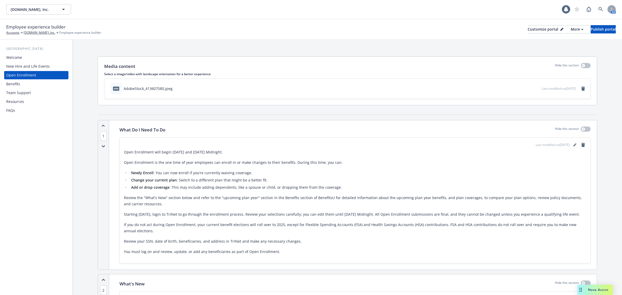
click at [38, 85] on div "Benefits" at bounding box center [36, 84] width 60 height 8
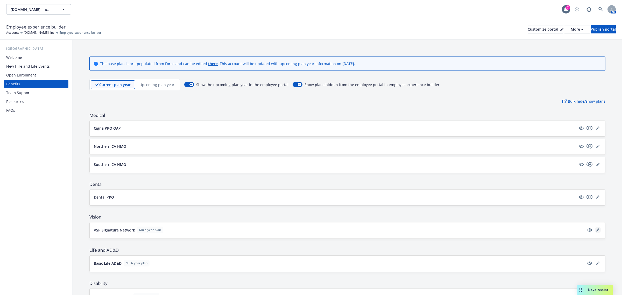
click at [597, 230] on icon "editPencil" at bounding box center [598, 229] width 3 height 3
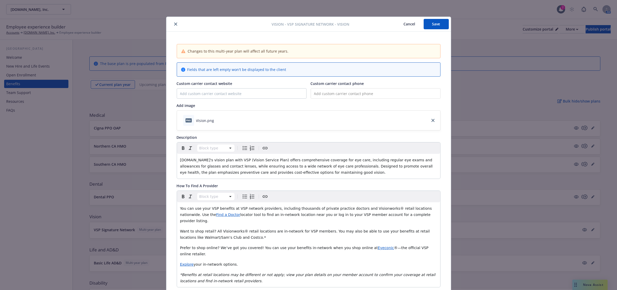
click at [174, 25] on icon "close" at bounding box center [175, 24] width 3 height 3
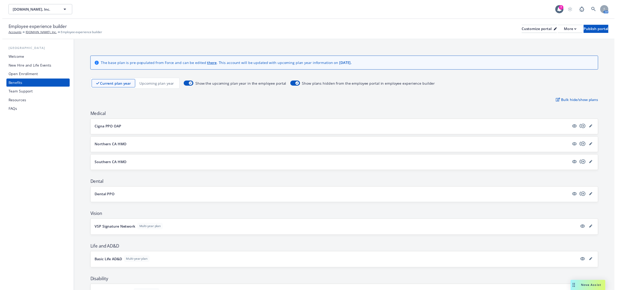
scroll to position [144, 0]
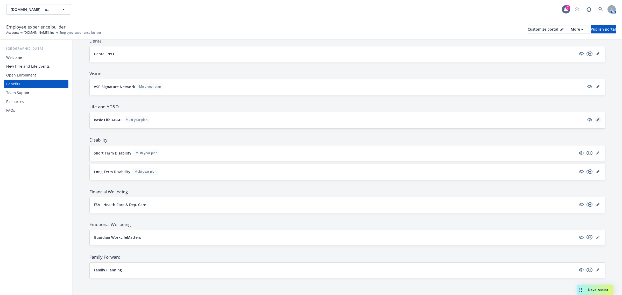
click at [597, 119] on icon "editPencil" at bounding box center [598, 120] width 3 height 3
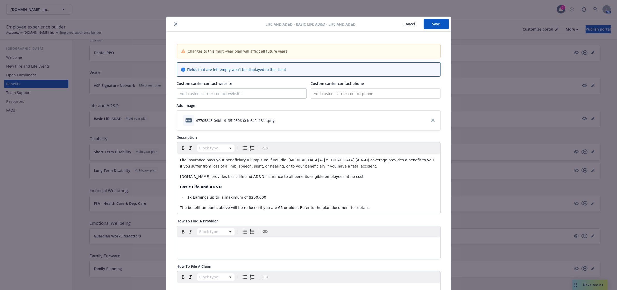
click at [175, 23] on icon "close" at bounding box center [175, 24] width 3 height 3
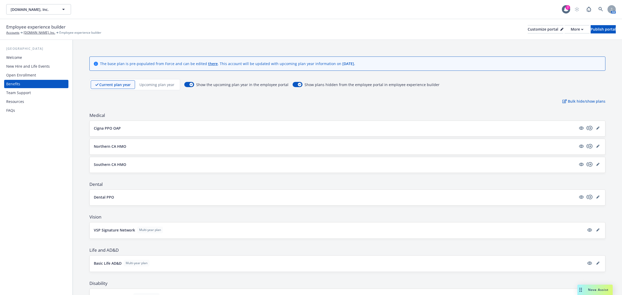
click at [154, 86] on p "Upcoming plan year" at bounding box center [157, 84] width 35 height 5
click at [597, 230] on icon "editPencil" at bounding box center [598, 230] width 3 height 3
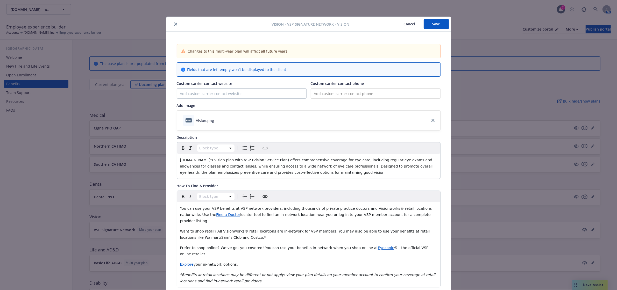
click at [174, 24] on icon "close" at bounding box center [175, 24] width 3 height 3
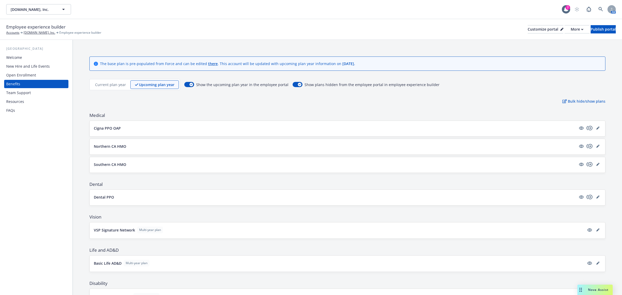
click at [107, 85] on p "Current plan year" at bounding box center [110, 84] width 31 height 5
click at [597, 265] on icon "editPencil" at bounding box center [598, 263] width 3 height 3
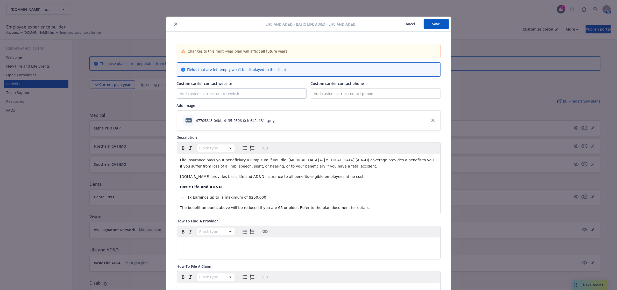
click at [173, 22] on button "close" at bounding box center [176, 24] width 6 height 6
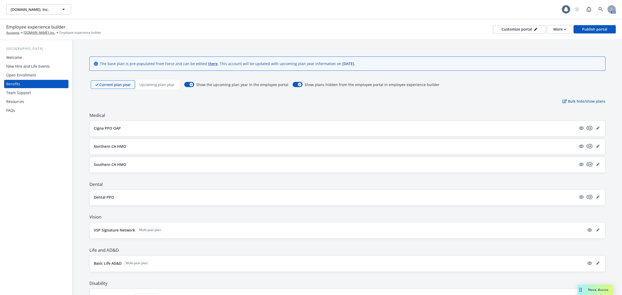
click at [595, 290] on span "Nova Assist" at bounding box center [598, 290] width 20 height 4
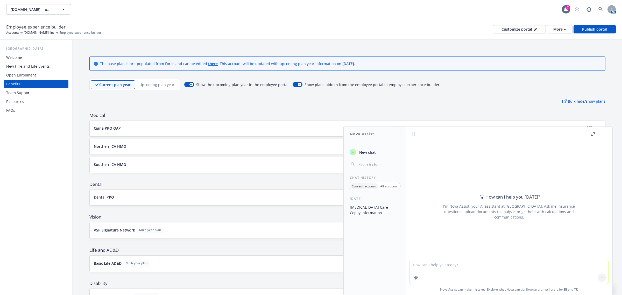
click at [481, 264] on textarea at bounding box center [509, 272] width 199 height 24
paste textarea "Hi Gretchen and Tempestt, Can you please send any helpful employee flyers I can…"
type textarea "Hi Gretchen and Tempestt, Can you please send any helpful employee flyers I can…"
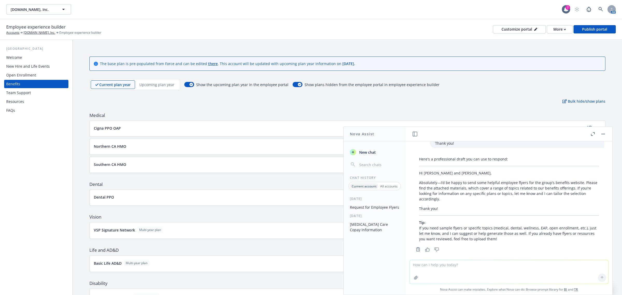
scroll to position [32, 0]
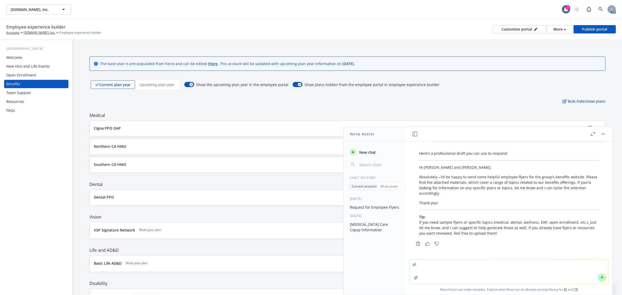
type textarea "p"
type textarea "please update email"
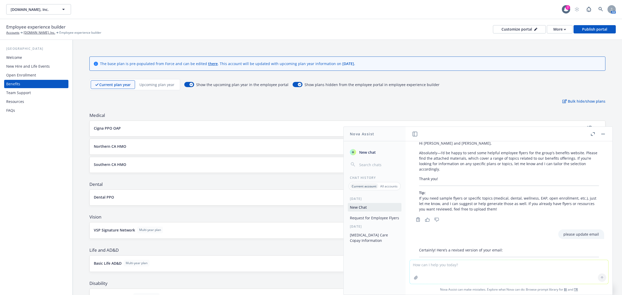
scroll to position [126, 0]
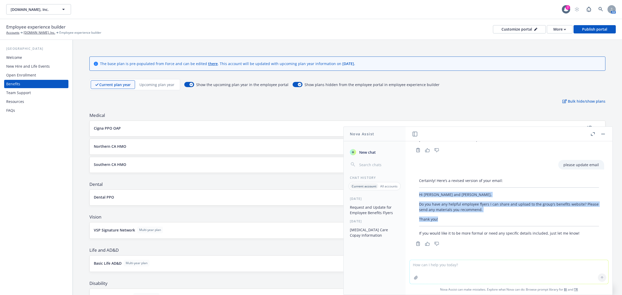
drag, startPoint x: 439, startPoint y: 219, endPoint x: 418, endPoint y: 196, distance: 30.9
click at [418, 196] on div "Certainly! Here’s a revised version of your email: Hi Gretchen and Tempestt, Do…" at bounding box center [509, 207] width 190 height 62
copy div "Hi Gretchen and Tempestt, Do you have any helpful employee flyers I can share a…"
